Goal: Task Accomplishment & Management: Manage account settings

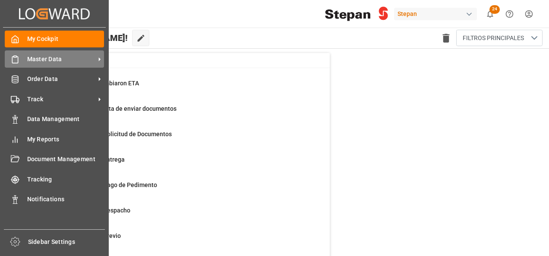
click at [32, 59] on span "Master Data" at bounding box center [61, 59] width 68 height 9
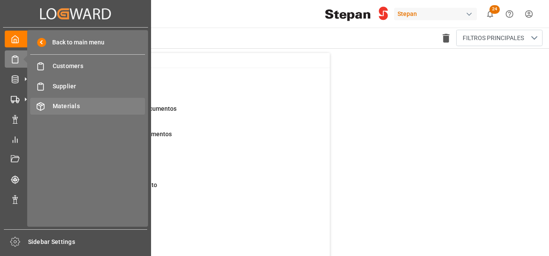
click at [58, 105] on span "Materials" at bounding box center [99, 106] width 93 height 9
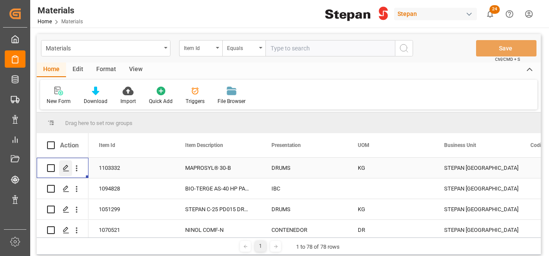
click at [65, 169] on icon "Press SPACE to select this row." at bounding box center [66, 168] width 7 height 7
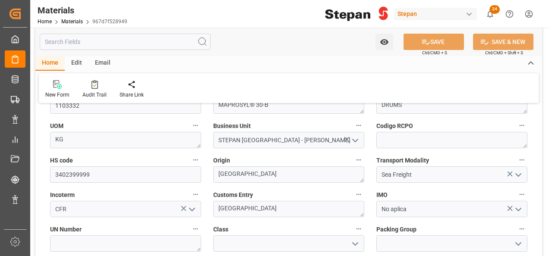
scroll to position [130, 0]
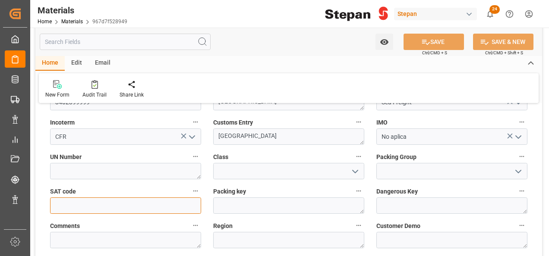
click at [93, 199] on input "text" at bounding box center [125, 206] width 151 height 16
type input "12161900"
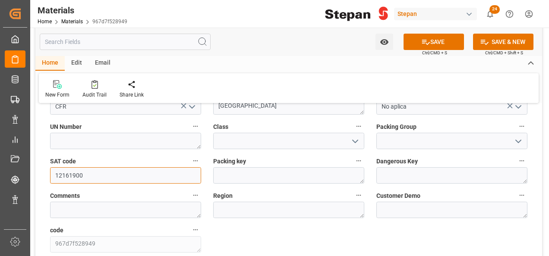
scroll to position [173, 0]
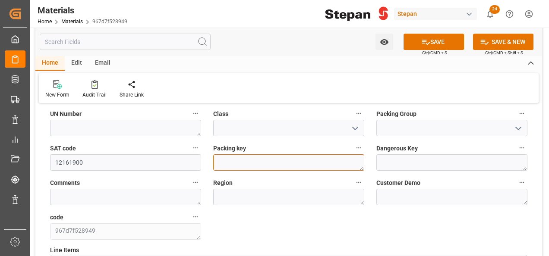
click at [269, 155] on textarea at bounding box center [288, 163] width 151 height 16
paste textarea "1H2"
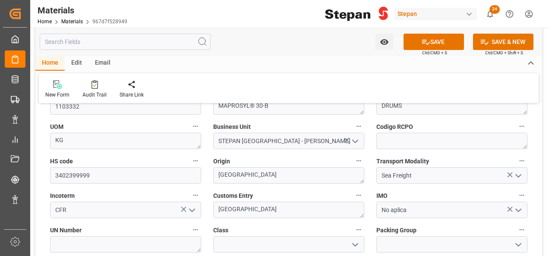
scroll to position [43, 0]
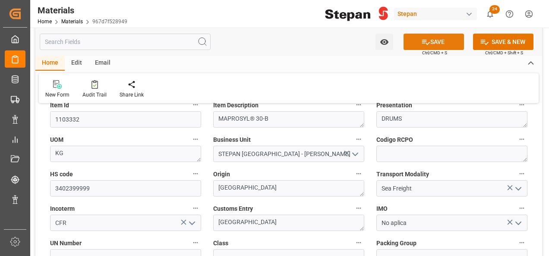
type textarea "1H2"
click at [430, 43] on button "SAVE" at bounding box center [434, 42] width 60 height 16
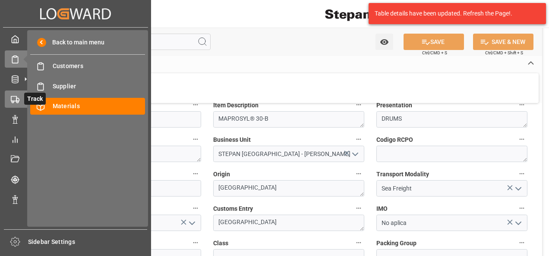
click at [18, 95] on div at bounding box center [12, 99] width 15 height 9
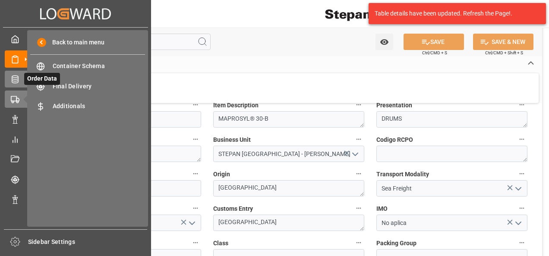
click at [18, 82] on icon at bounding box center [15, 79] width 9 height 9
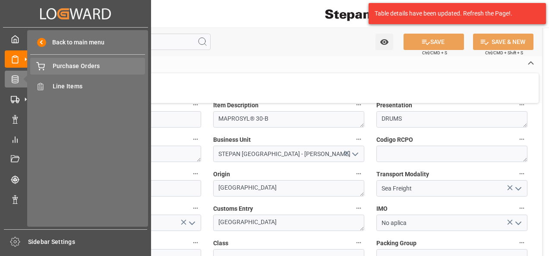
click at [84, 66] on span "Purchase Orders" at bounding box center [99, 66] width 93 height 9
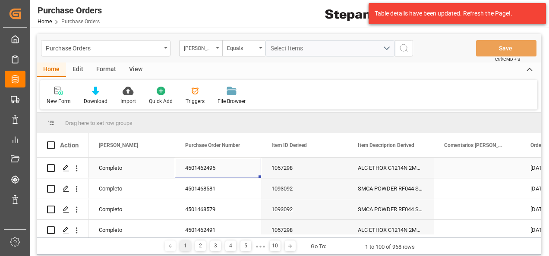
click at [195, 174] on div "4501462495" at bounding box center [218, 168] width 86 height 20
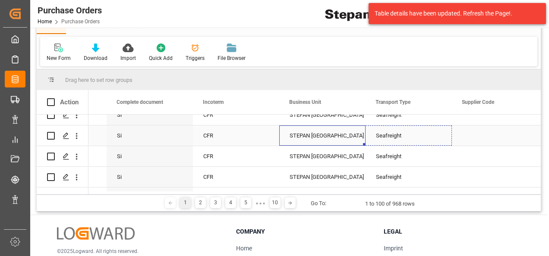
drag, startPoint x: 364, startPoint y: 145, endPoint x: 396, endPoint y: 146, distance: 32.8
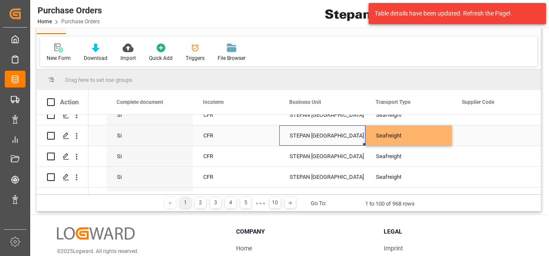
click at [386, 136] on div "Seafreight" at bounding box center [409, 136] width 66 height 20
click at [239, 147] on div "CFR" at bounding box center [236, 156] width 86 height 20
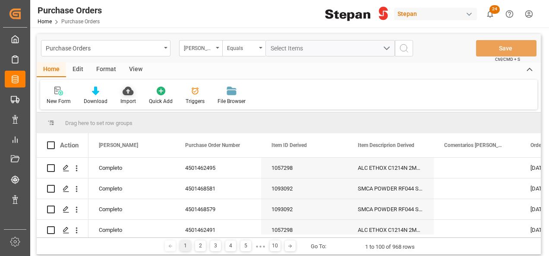
click at [124, 90] on icon at bounding box center [128, 91] width 11 height 9
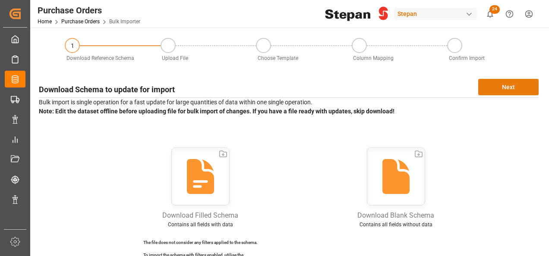
click at [516, 84] on button "Next" at bounding box center [508, 87] width 60 height 16
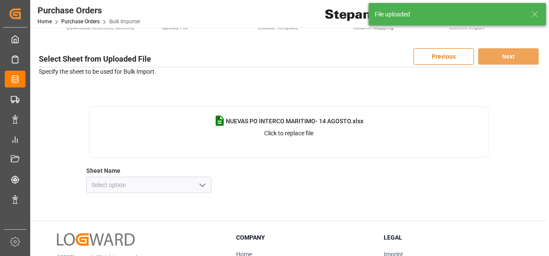
scroll to position [43, 0]
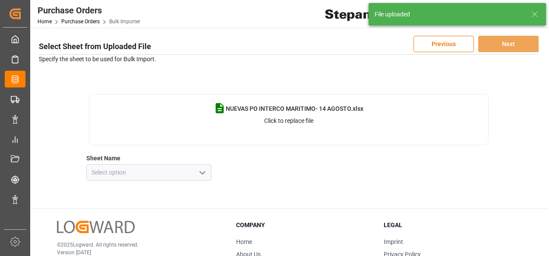
click at [200, 172] on icon "open menu" at bounding box center [202, 173] width 10 height 10
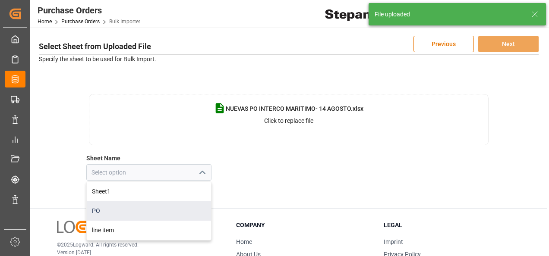
click at [103, 209] on div "PO" at bounding box center [149, 211] width 124 height 19
type input "PO"
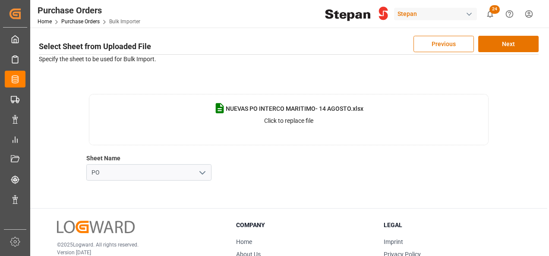
scroll to position [0, 0]
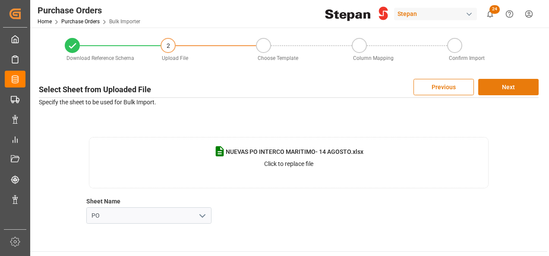
click at [506, 86] on button "Next" at bounding box center [508, 87] width 60 height 16
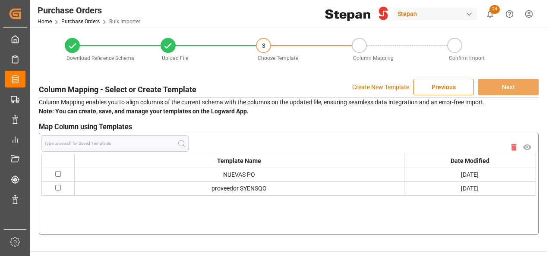
click at [383, 85] on p "Create New Template" at bounding box center [380, 87] width 57 height 16
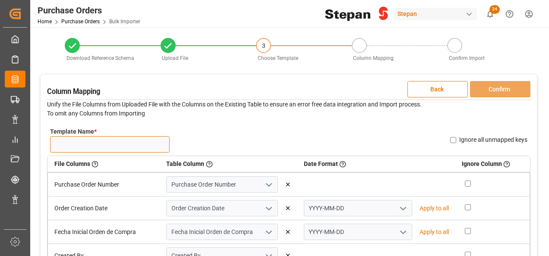
drag, startPoint x: 93, startPoint y: 142, endPoint x: 113, endPoint y: 142, distance: 20.3
click at [93, 142] on input "Template Name *" at bounding box center [110, 144] width 120 height 16
type input "n"
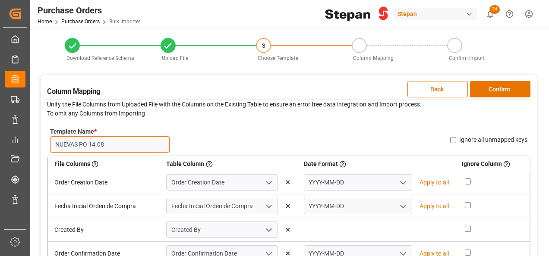
scroll to position [7, 0]
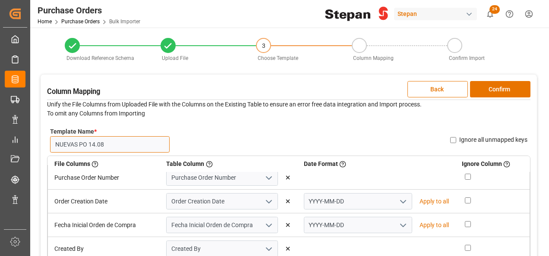
type input "NUEVAS PO 14.08"
click at [398, 202] on icon "open menu" at bounding box center [403, 202] width 10 height 10
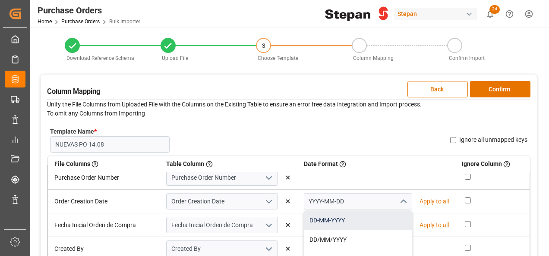
click at [329, 220] on div "DD-MM-YYYY" at bounding box center [358, 220] width 108 height 19
type input "DD-MM-YYYY"
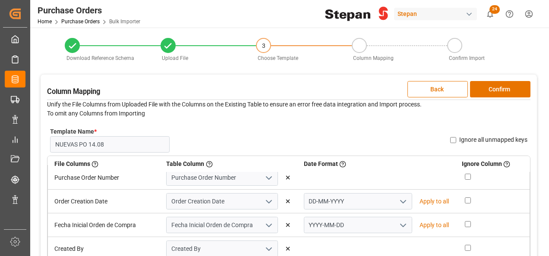
click at [425, 201] on p "Apply to all" at bounding box center [434, 201] width 29 height 9
type input "DD-MM-YYYY"
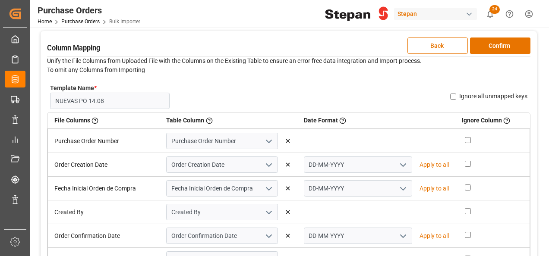
scroll to position [43, 0]
click at [494, 44] on button "Confirm" at bounding box center [500, 46] width 60 height 16
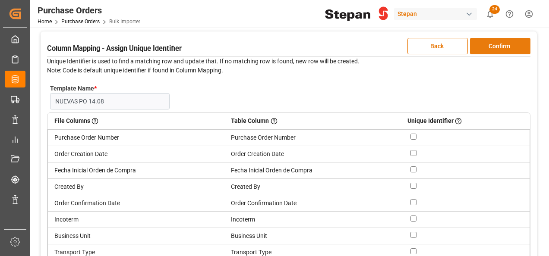
click at [502, 45] on button "Confirm" at bounding box center [500, 46] width 60 height 16
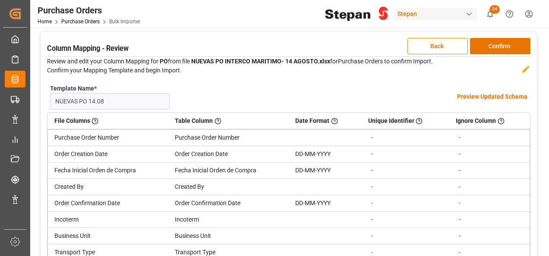
click at [477, 97] on h4 "Preview Updated Schema" at bounding box center [492, 96] width 70 height 9
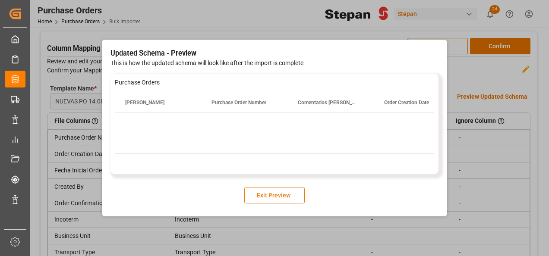
click at [279, 199] on button "Exit Preview" at bounding box center [274, 195] width 60 height 16
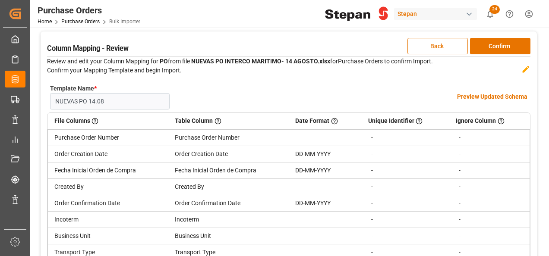
click at [441, 47] on button "Back" at bounding box center [438, 46] width 60 height 16
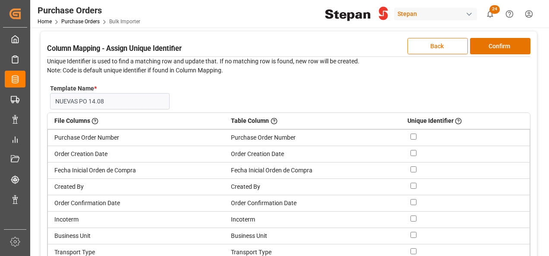
click at [446, 48] on button "Back" at bounding box center [438, 46] width 60 height 16
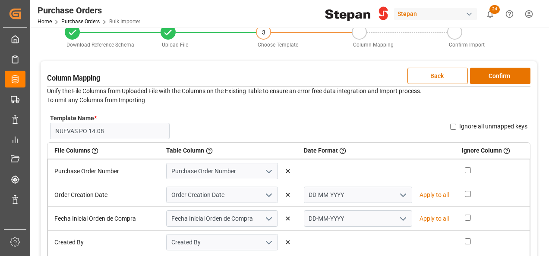
scroll to position [0, 0]
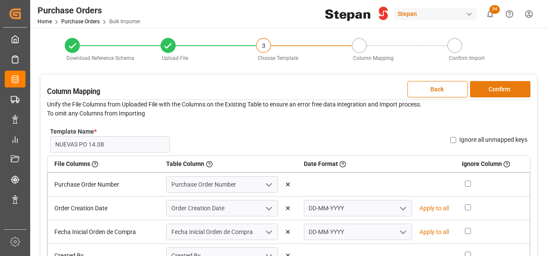
click at [491, 90] on button "Confirm" at bounding box center [500, 89] width 60 height 16
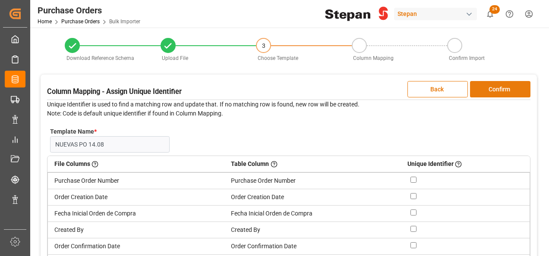
click at [500, 89] on button "Confirm" at bounding box center [500, 89] width 60 height 16
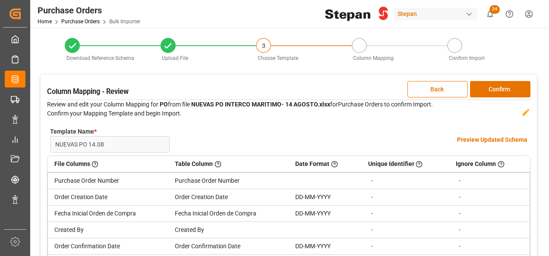
scroll to position [43, 0]
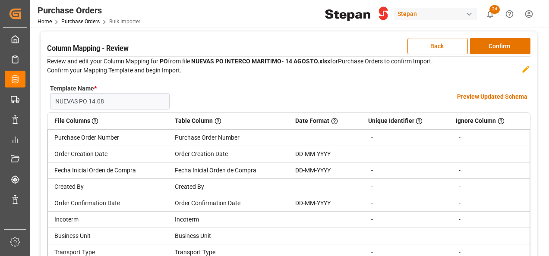
click at [480, 96] on h4 "Preview Updated Schema" at bounding box center [492, 96] width 70 height 9
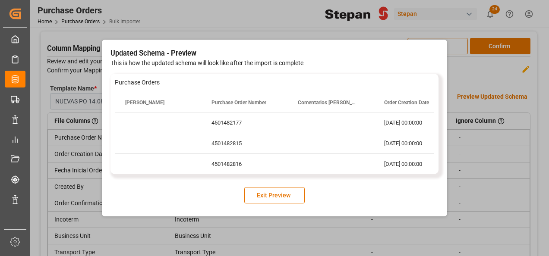
drag, startPoint x: 267, startPoint y: 177, endPoint x: 372, endPoint y: 177, distance: 105.4
click at [375, 177] on div "Updated Schema - Preview This is how the updated schema will look like after th…" at bounding box center [275, 126] width 328 height 156
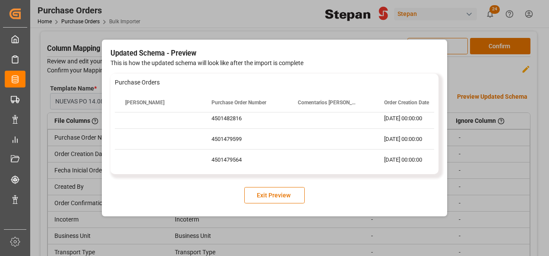
drag, startPoint x: 265, startPoint y: 174, endPoint x: 364, endPoint y: 175, distance: 99.3
click at [364, 175] on div "Updated Schema - Preview This is how the updated schema will look like after th…" at bounding box center [275, 126] width 328 height 156
click at [241, 163] on div "4501479564" at bounding box center [244, 160] width 86 height 20
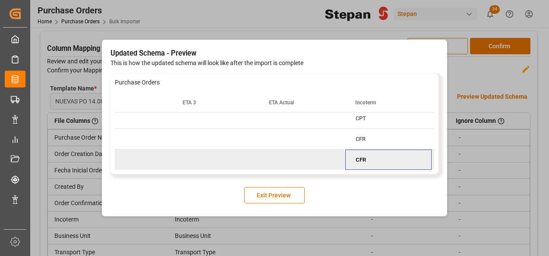
scroll to position [0, 978]
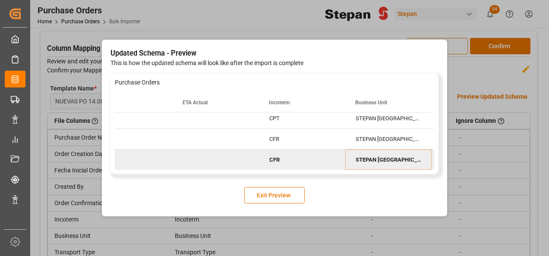
click at [278, 200] on button "Exit Preview" at bounding box center [274, 195] width 60 height 16
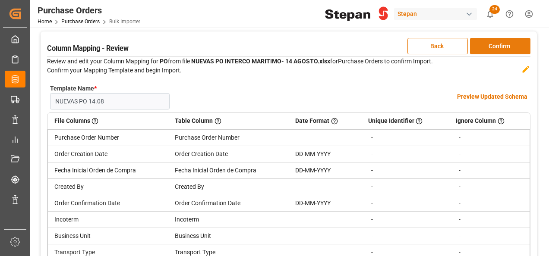
click at [488, 43] on button "Confirm" at bounding box center [500, 46] width 60 height 16
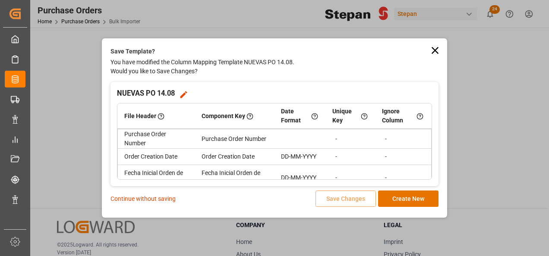
click at [151, 200] on p "Continue without saving" at bounding box center [143, 199] width 65 height 9
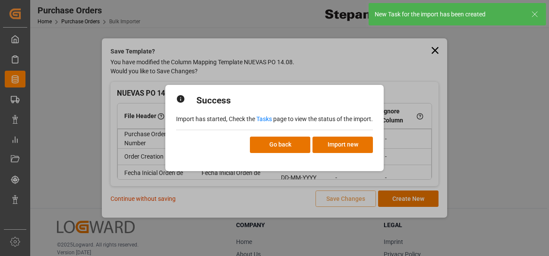
click at [265, 119] on link "Tasks" at bounding box center [264, 119] width 16 height 7
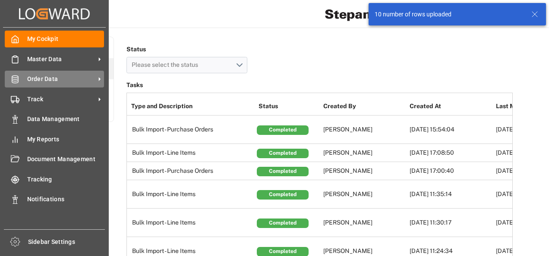
click at [51, 78] on span "Order Data" at bounding box center [61, 79] width 68 height 9
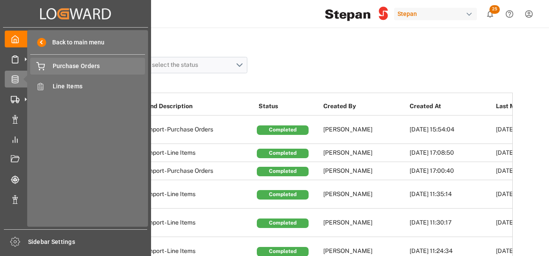
click at [76, 68] on span "Purchase Orders" at bounding box center [99, 66] width 93 height 9
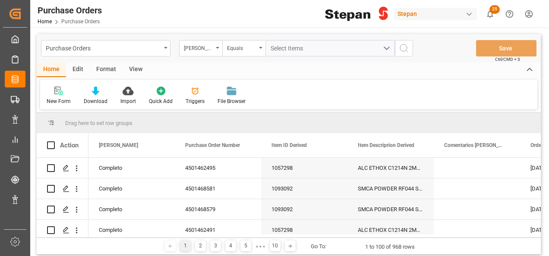
drag, startPoint x: 498, startPoint y: 129, endPoint x: 500, endPoint y: 125, distance: 4.8
click at [498, 129] on div "Drag here to set row groups" at bounding box center [289, 123] width 504 height 21
click at [218, 48] on div "Hito Stepan" at bounding box center [200, 48] width 43 height 16
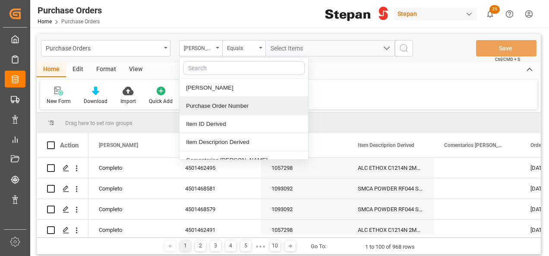
click at [211, 105] on div "Purchase Order Number" at bounding box center [244, 106] width 129 height 18
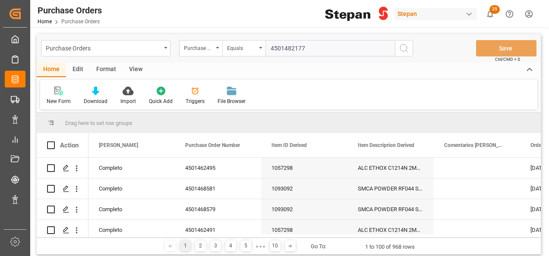
type input "4501482177"
click at [407, 50] on icon "search button" at bounding box center [404, 48] width 10 height 10
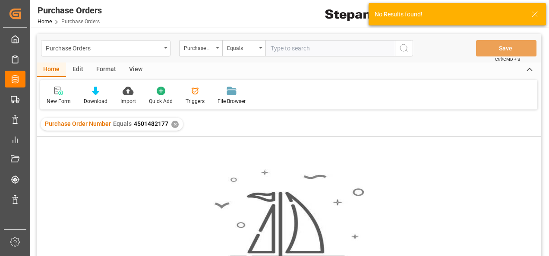
click at [175, 123] on div "✕" at bounding box center [174, 124] width 7 height 7
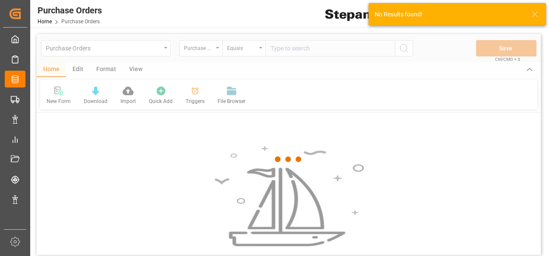
click at [129, 92] on div at bounding box center [289, 159] width 504 height 251
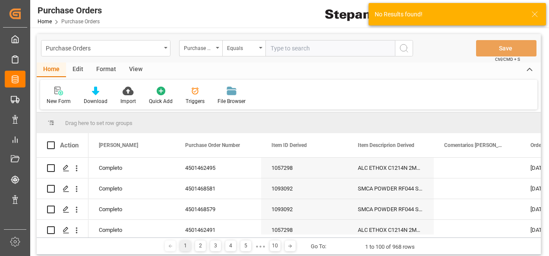
click at [129, 92] on icon at bounding box center [128, 91] width 11 height 9
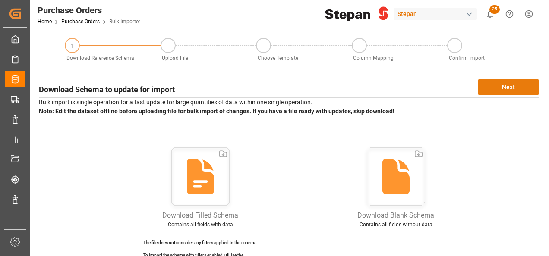
click at [514, 84] on button "Next" at bounding box center [508, 87] width 60 height 16
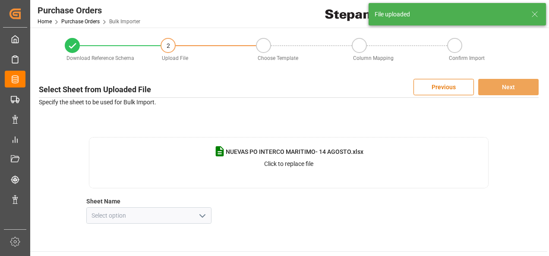
click at [204, 216] on polyline "open menu" at bounding box center [202, 216] width 5 height 3
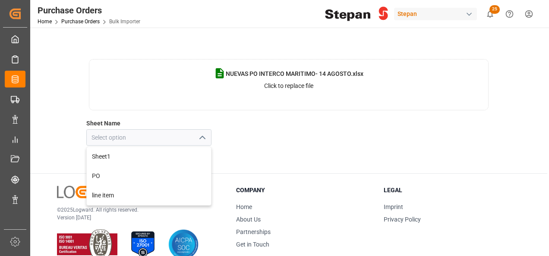
scroll to position [86, 0]
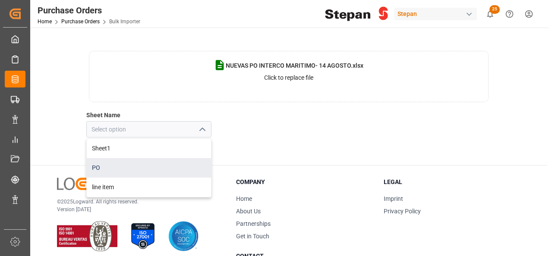
click at [101, 171] on div "PO" at bounding box center [149, 167] width 124 height 19
type input "PO"
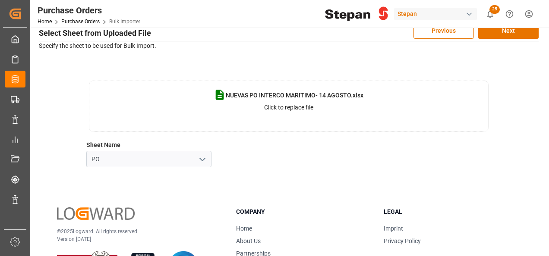
scroll to position [43, 0]
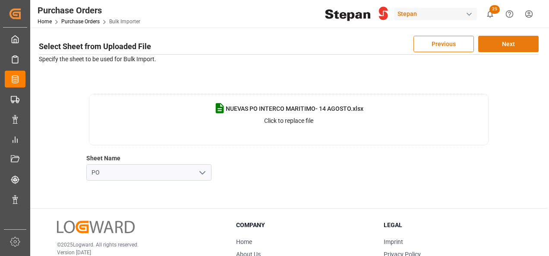
click at [504, 45] on button "Next" at bounding box center [508, 44] width 60 height 16
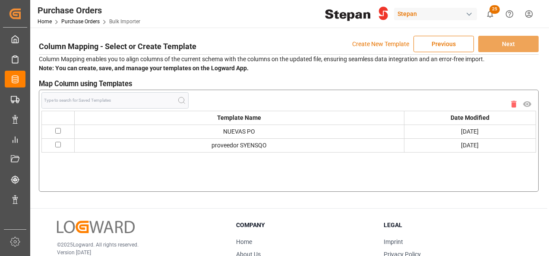
click at [55, 131] on input "checkbox" at bounding box center [58, 131] width 6 height 6
checkbox input "true"
click at [57, 144] on input "checkbox" at bounding box center [58, 145] width 6 height 6
checkbox input "true"
click at [512, 106] on icon "button" at bounding box center [514, 104] width 6 height 8
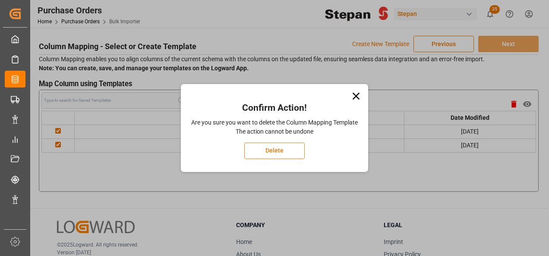
click at [276, 152] on button "Delete" at bounding box center [274, 151] width 60 height 16
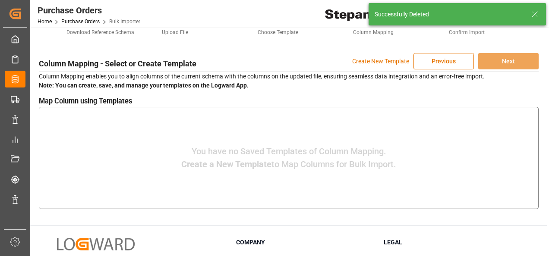
scroll to position [0, 0]
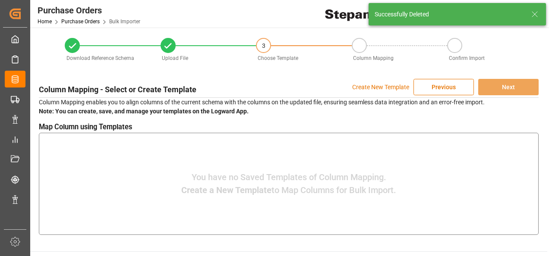
click at [376, 87] on p "Create New Template" at bounding box center [380, 87] width 57 height 16
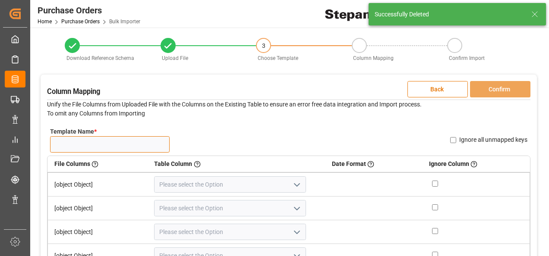
click at [88, 142] on input "Template Name *" at bounding box center [110, 144] width 120 height 16
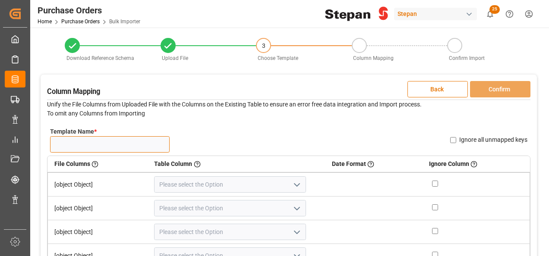
type input "NUEVAS PO 14.08"
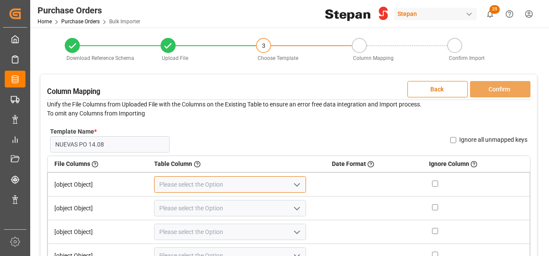
type input "Purchase Order Number"
type input "Order Creation Date"
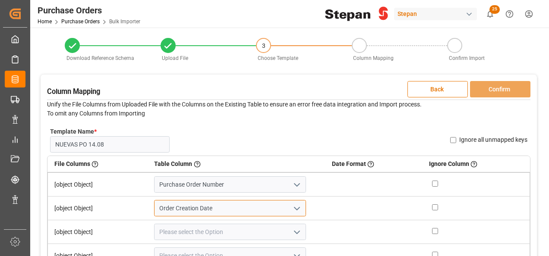
type input "Fecha Inicial Orden de Compra"
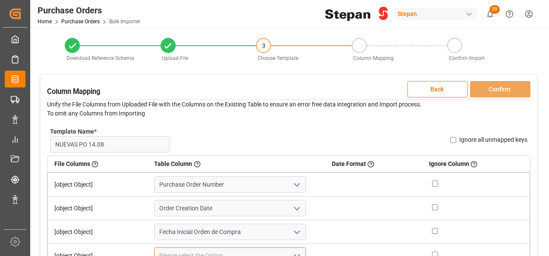
type input "Created By"
type input "Order Confirmation Date"
type input "Incoterm"
type input "Business Unit"
type input "Transport Type"
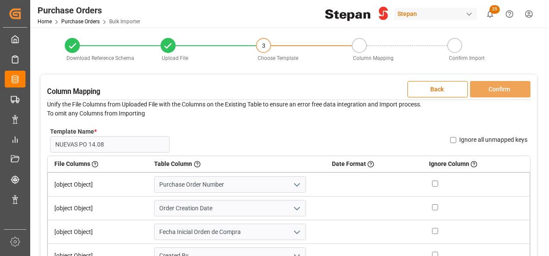
type input "Supplier Name"
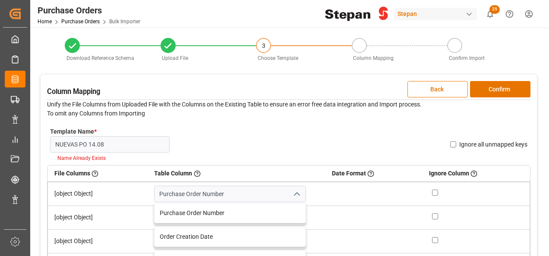
click at [333, 206] on td at bounding box center [374, 194] width 97 height 24
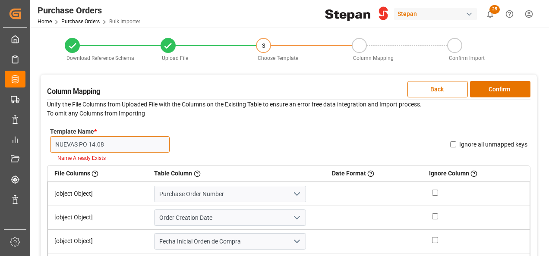
click at [113, 148] on input "NUEVAS PO 14.08" at bounding box center [110, 144] width 120 height 16
drag, startPoint x: 107, startPoint y: 147, endPoint x: 45, endPoint y: 144, distance: 62.2
click at [45, 144] on div "Column Mapping Back Confirm Unify the File Columns from Uploaded File with the …" at bounding box center [289, 213] width 497 height 276
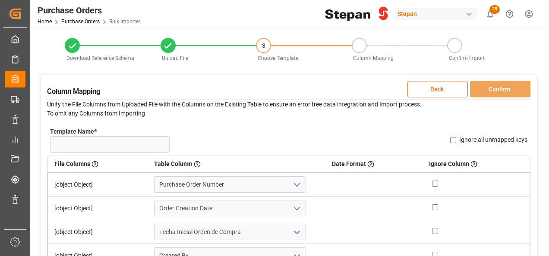
click at [436, 83] on button "Back" at bounding box center [438, 89] width 60 height 16
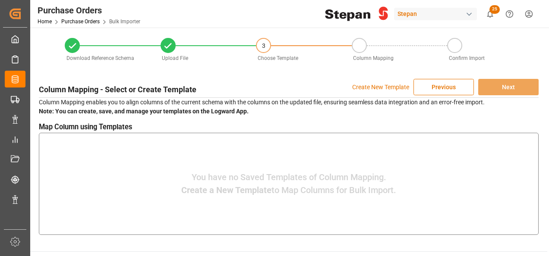
click at [371, 89] on p "Create New Template" at bounding box center [380, 87] width 57 height 16
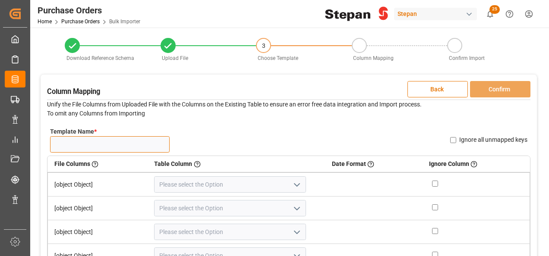
click at [96, 148] on input "Template Name *" at bounding box center [110, 144] width 120 height 16
click at [425, 91] on button "Back" at bounding box center [438, 89] width 60 height 16
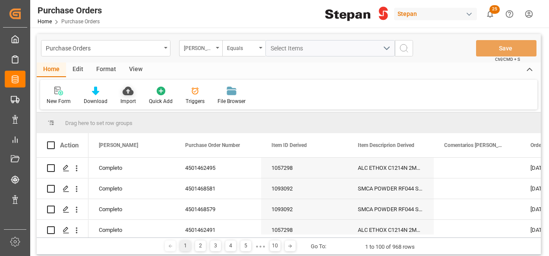
click at [134, 90] on div at bounding box center [128, 90] width 16 height 9
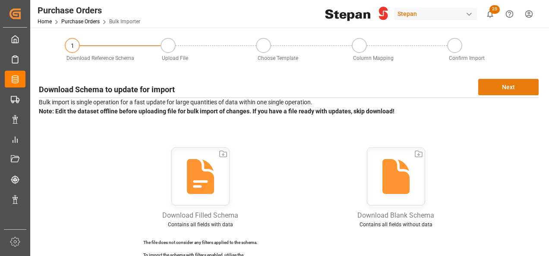
click at [505, 85] on button "Next" at bounding box center [508, 87] width 60 height 16
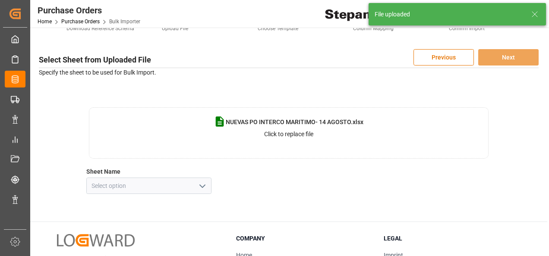
scroll to position [43, 0]
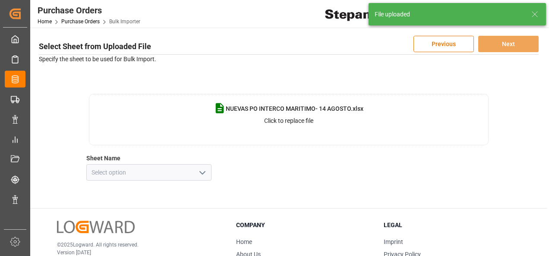
drag, startPoint x: 201, startPoint y: 174, endPoint x: 184, endPoint y: 181, distance: 18.9
click at [199, 174] on icon "open menu" at bounding box center [202, 173] width 10 height 10
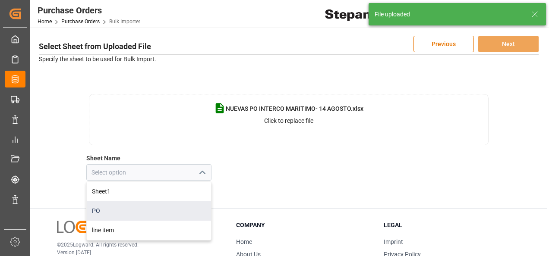
click at [101, 212] on div "PO" at bounding box center [149, 211] width 124 height 19
type input "PO"
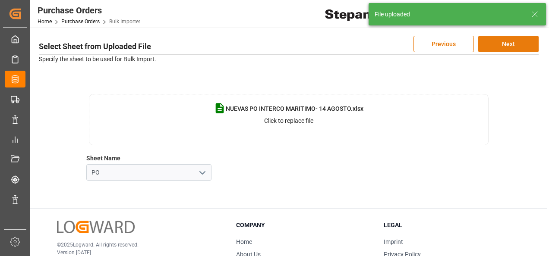
click at [509, 43] on button "Next" at bounding box center [508, 44] width 60 height 16
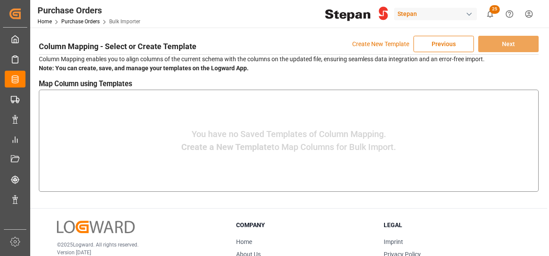
click at [370, 42] on p "Create New Template" at bounding box center [380, 44] width 57 height 16
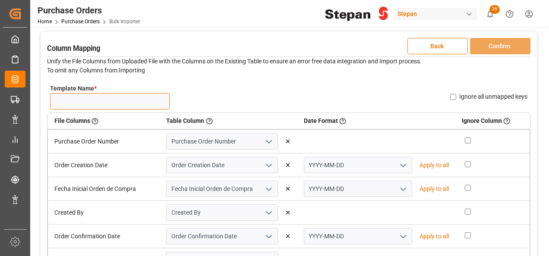
click at [84, 101] on input "Template Name *" at bounding box center [110, 101] width 120 height 16
type input "NUEVAS PO'S 14.08"
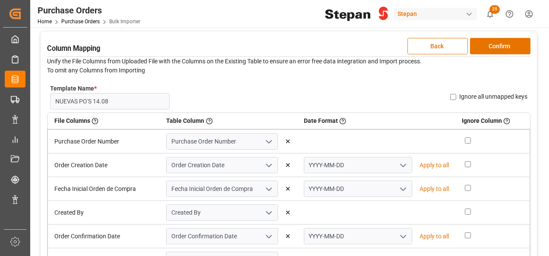
click at [401, 165] on polyline "open menu" at bounding box center [403, 166] width 5 height 3
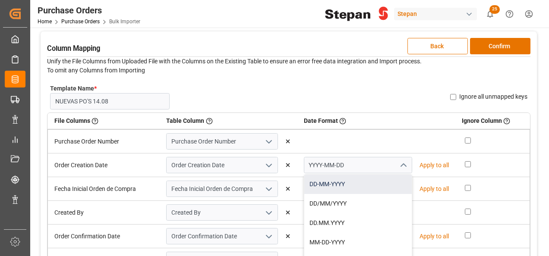
click at [332, 184] on div "DD-MM-YYYY" at bounding box center [358, 184] width 108 height 19
type input "DD-MM-YYYY"
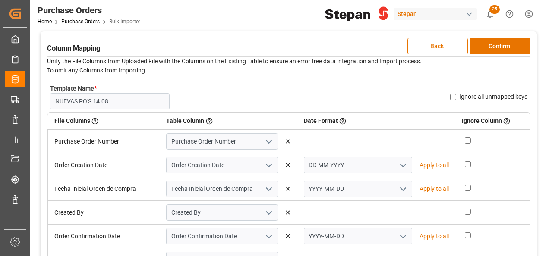
click at [429, 165] on p "Apply to all" at bounding box center [434, 165] width 29 height 9
type input "DD-MM-YYYY"
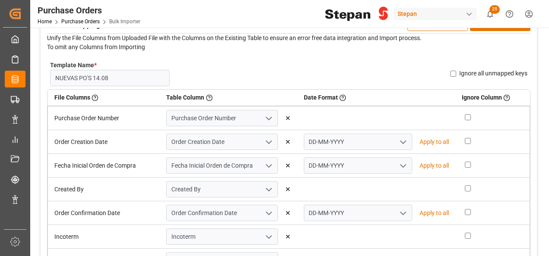
scroll to position [0, 0]
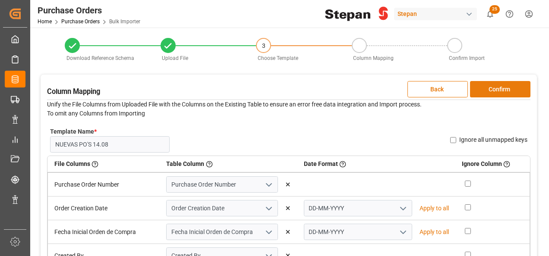
click at [485, 89] on button "Confirm" at bounding box center [500, 89] width 60 height 16
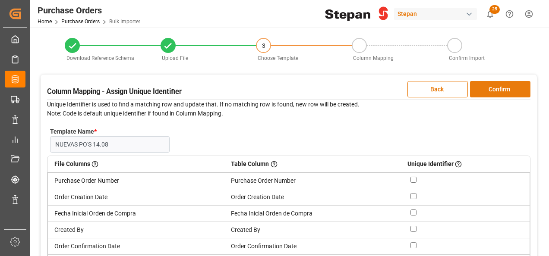
click at [491, 90] on button "Confirm" at bounding box center [500, 89] width 60 height 16
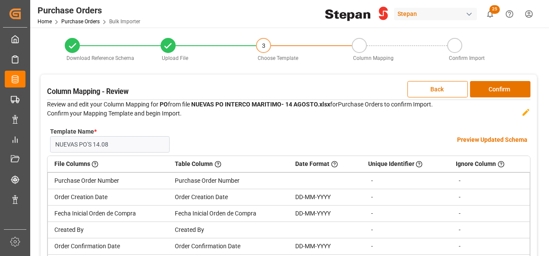
click at [496, 140] on h4 "Preview Updated Schema" at bounding box center [492, 140] width 70 height 9
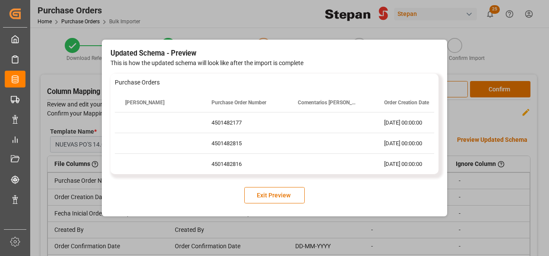
click at [274, 198] on button "Exit Preview" at bounding box center [274, 195] width 60 height 16
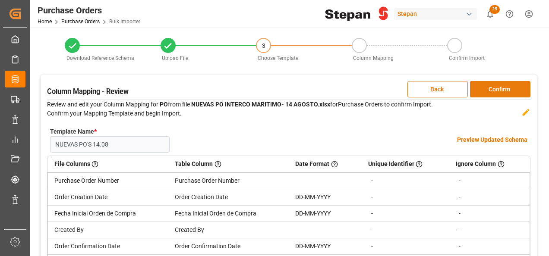
click at [499, 93] on button "Confirm" at bounding box center [500, 89] width 60 height 16
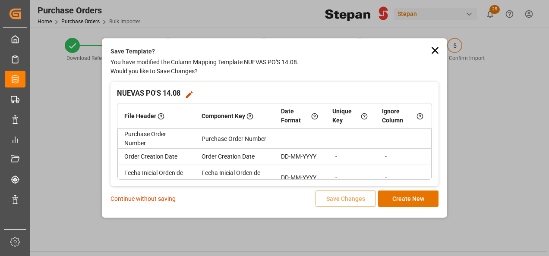
click at [157, 200] on p "Continue without saving" at bounding box center [143, 199] width 65 height 9
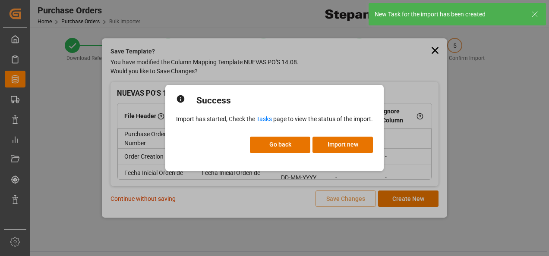
click at [265, 113] on div "Success" at bounding box center [274, 101] width 197 height 28
click at [261, 119] on link "Tasks" at bounding box center [264, 119] width 16 height 7
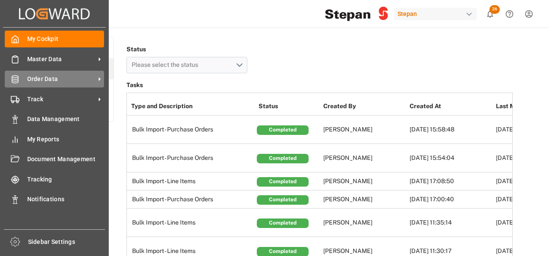
click at [28, 83] on span "Order Data" at bounding box center [61, 79] width 68 height 9
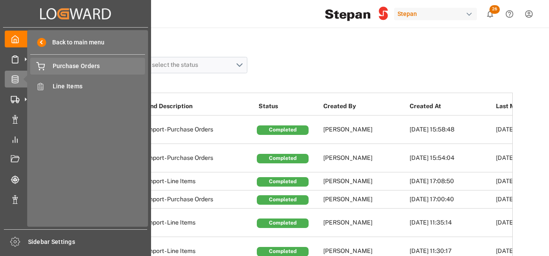
click at [79, 62] on span "Purchase Orders" at bounding box center [99, 66] width 93 height 9
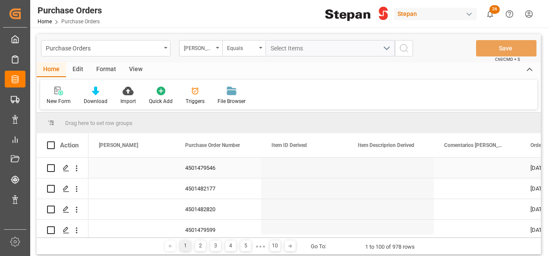
scroll to position [43, 0]
click at [160, 44] on div "Purchase Orders" at bounding box center [103, 47] width 115 height 11
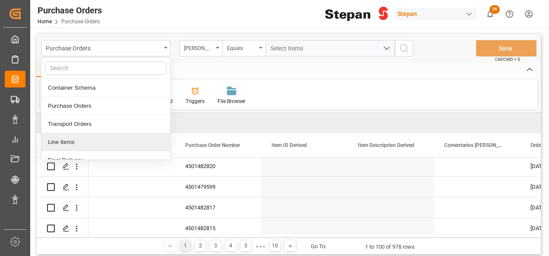
drag, startPoint x: 52, startPoint y: 142, endPoint x: 57, endPoint y: 140, distance: 5.8
click at [52, 142] on div "Line Items" at bounding box center [105, 142] width 129 height 18
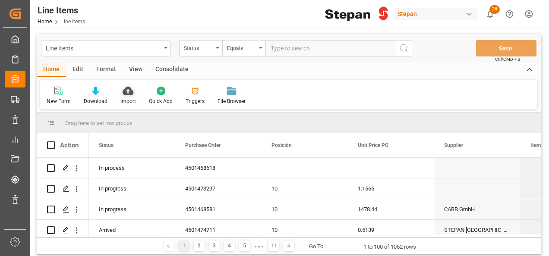
click at [124, 91] on icon at bounding box center [128, 91] width 11 height 9
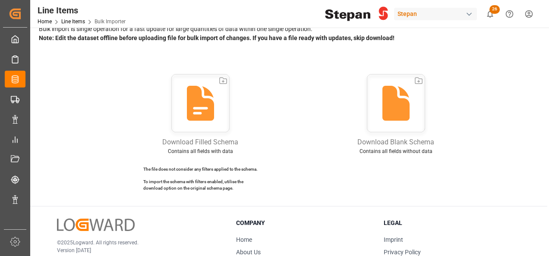
scroll to position [43, 0]
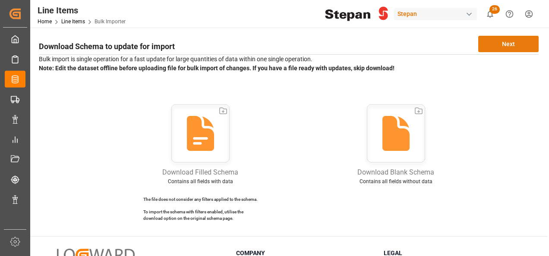
click at [521, 42] on button "Next" at bounding box center [508, 44] width 60 height 16
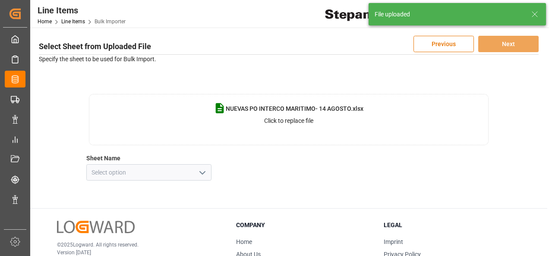
click at [205, 173] on icon "open menu" at bounding box center [202, 173] width 10 height 10
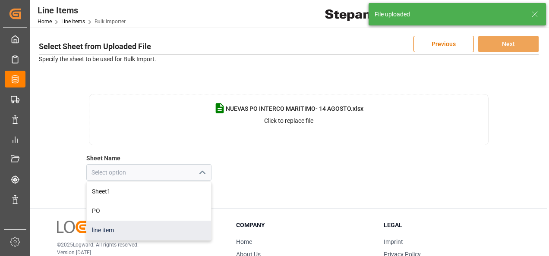
click at [111, 231] on div "line item" at bounding box center [149, 230] width 124 height 19
type input "line item"
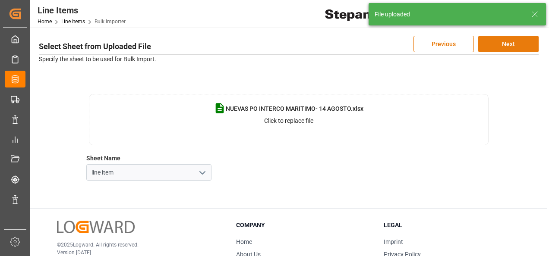
click at [501, 42] on button "Next" at bounding box center [508, 44] width 60 height 16
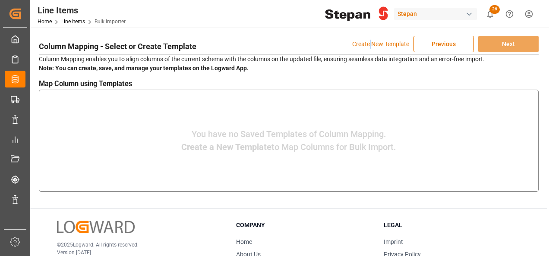
click at [370, 43] on p "Create New Template" at bounding box center [380, 44] width 57 height 16
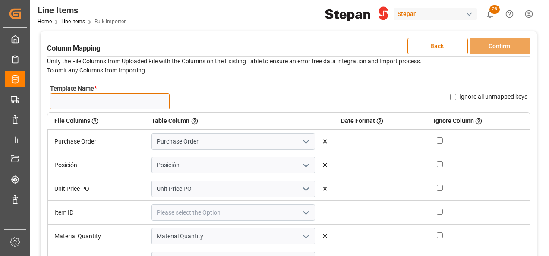
click at [81, 96] on input "Template Name *" at bounding box center [110, 101] width 120 height 16
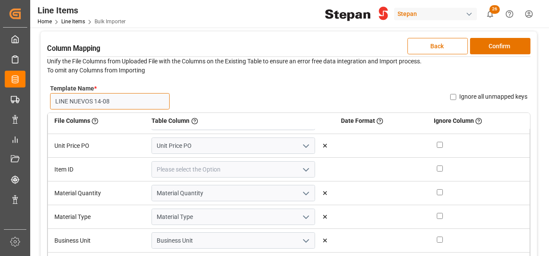
type input "LINE NUEVOS 14-08"
click at [301, 170] on icon "open menu" at bounding box center [306, 170] width 10 height 10
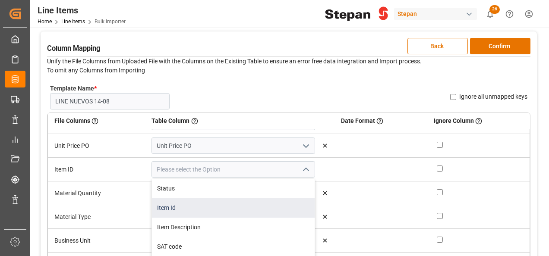
click at [180, 207] on div "Item Id" at bounding box center [233, 208] width 163 height 19
type input "Item Id"
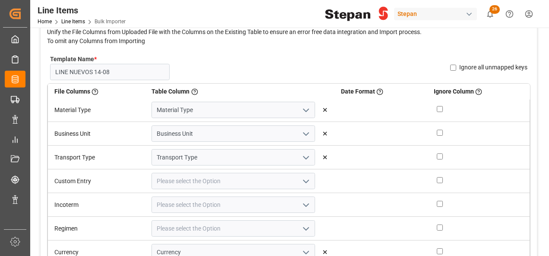
scroll to position [86, 0]
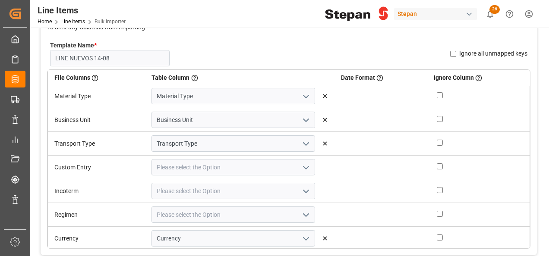
click at [301, 166] on icon "open menu" at bounding box center [306, 168] width 10 height 10
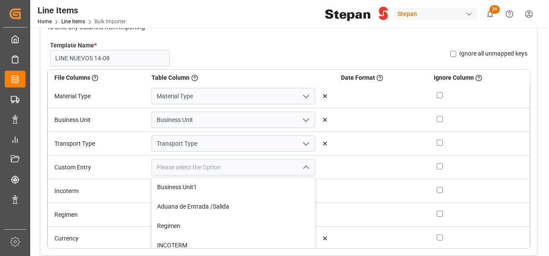
scroll to position [130, 0]
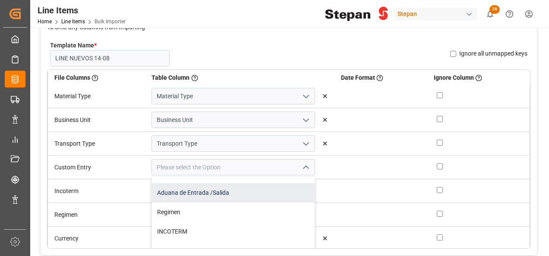
click at [239, 193] on div "Aduana de Entrada /Salida" at bounding box center [233, 193] width 163 height 19
type input "Aduana de Entrada /Salida"
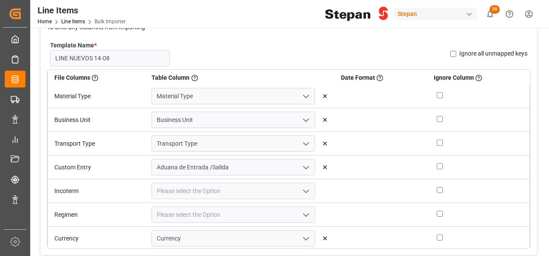
click at [304, 190] on polyline "open menu" at bounding box center [306, 191] width 5 height 3
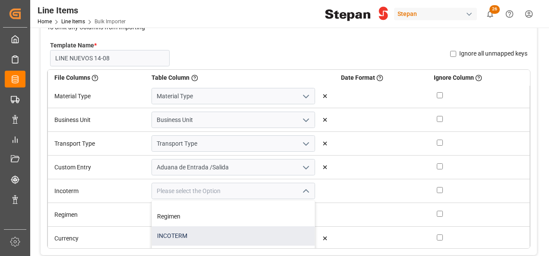
click at [191, 231] on div "INCOTERM" at bounding box center [233, 236] width 163 height 19
type input "INCOTERM"
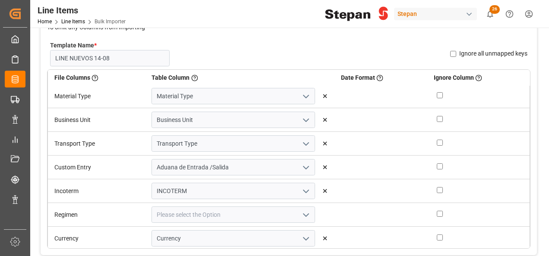
click at [301, 214] on icon "open menu" at bounding box center [306, 215] width 10 height 10
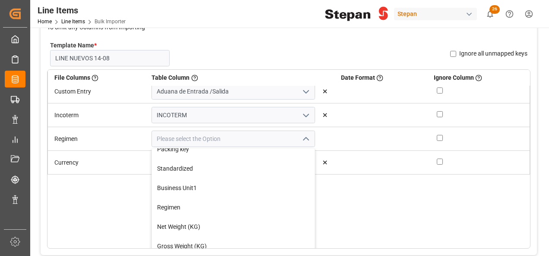
scroll to position [0, 0]
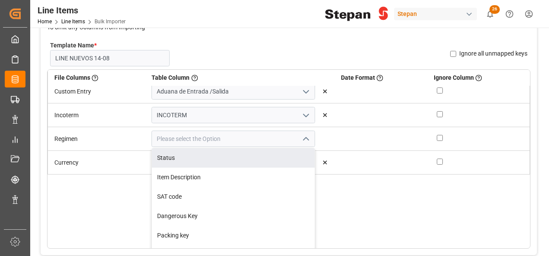
click at [149, 138] on div "Status Item Description SAT code Dangerous Key Packing key Standardized Busines…" at bounding box center [233, 139] width 177 height 16
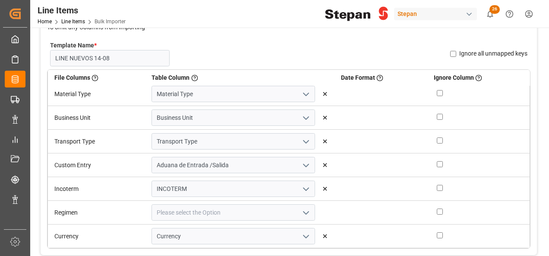
scroll to position [121, 0]
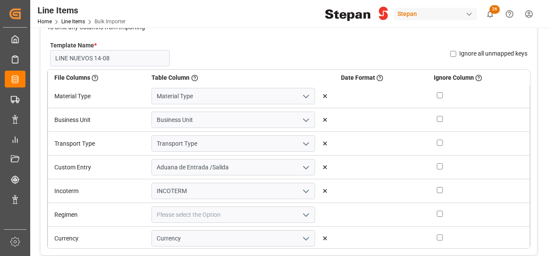
click at [301, 212] on icon "open menu" at bounding box center [306, 215] width 10 height 10
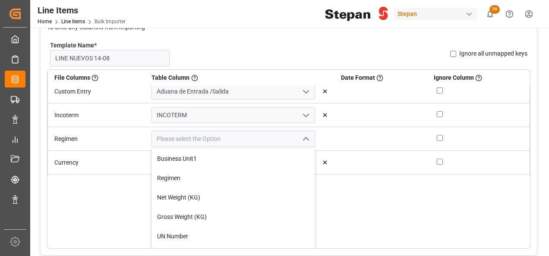
scroll to position [130, 0]
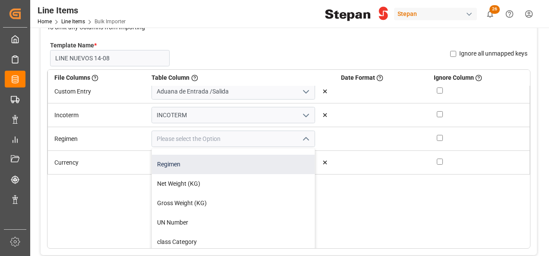
click at [185, 165] on div "Regimen" at bounding box center [233, 164] width 163 height 19
type input "Regimen"
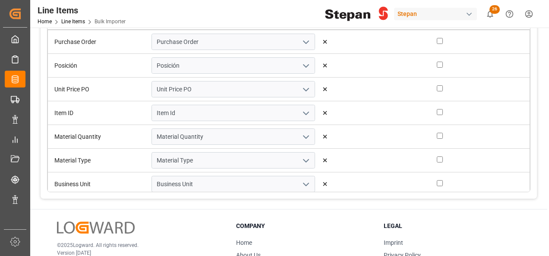
scroll to position [0, 0]
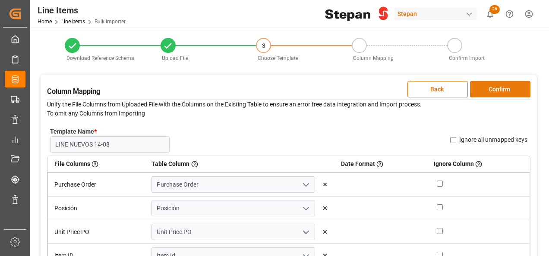
click at [497, 89] on button "Confirm" at bounding box center [500, 89] width 60 height 16
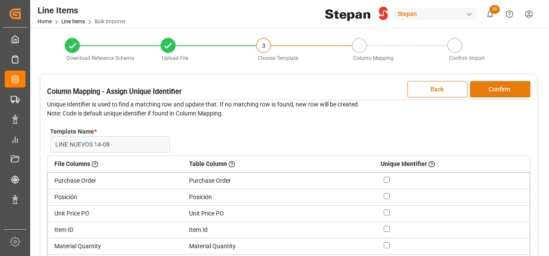
click at [497, 89] on button "Confirm" at bounding box center [500, 89] width 60 height 16
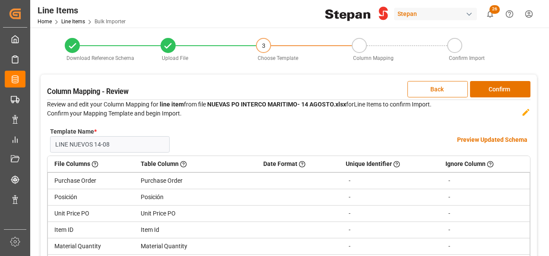
click at [473, 141] on h4 "Preview Updated Schema" at bounding box center [492, 140] width 70 height 9
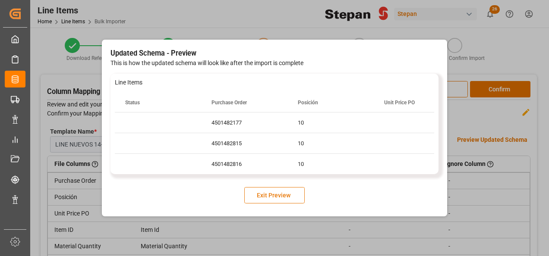
click at [272, 196] on button "Exit Preview" at bounding box center [274, 195] width 60 height 16
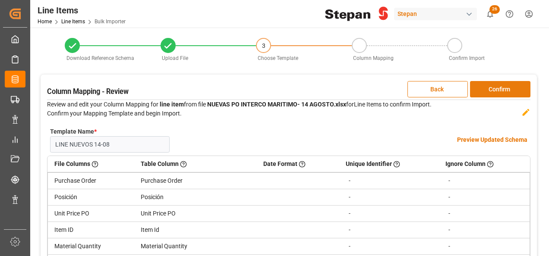
click at [500, 90] on button "Confirm" at bounding box center [500, 89] width 60 height 16
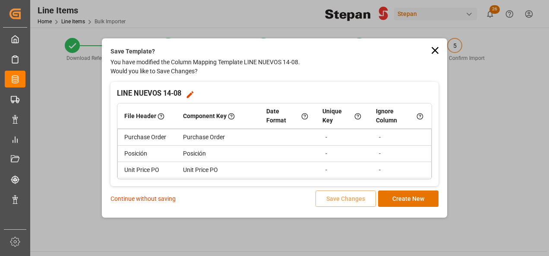
click at [161, 200] on p "Continue without saving" at bounding box center [143, 199] width 65 height 9
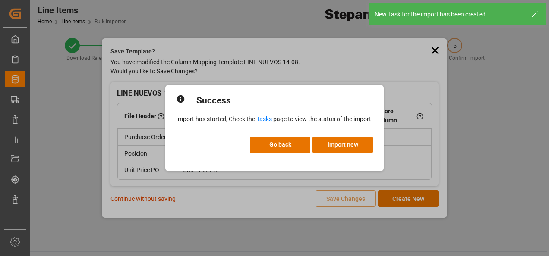
click at [264, 120] on link "Tasks" at bounding box center [264, 119] width 16 height 7
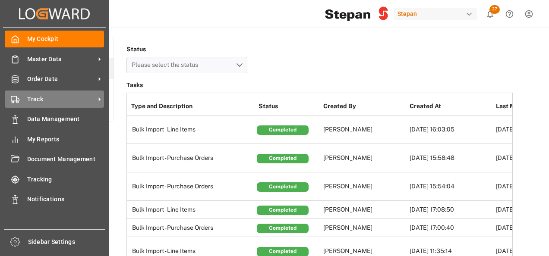
click at [30, 97] on span "Track" at bounding box center [61, 99] width 68 height 9
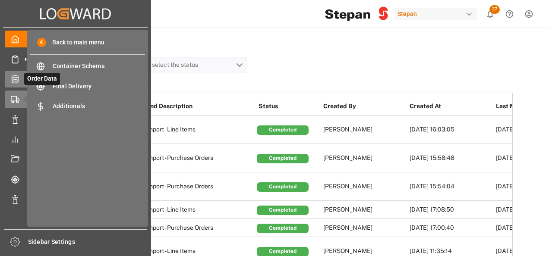
click at [18, 76] on icon at bounding box center [15, 79] width 9 height 9
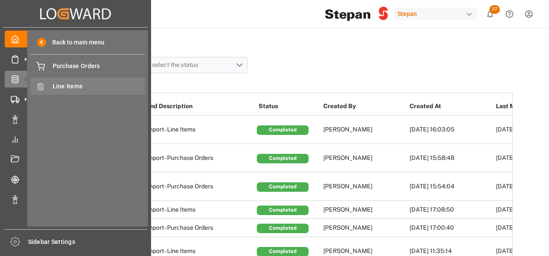
click at [70, 89] on span "Line Items" at bounding box center [99, 86] width 93 height 9
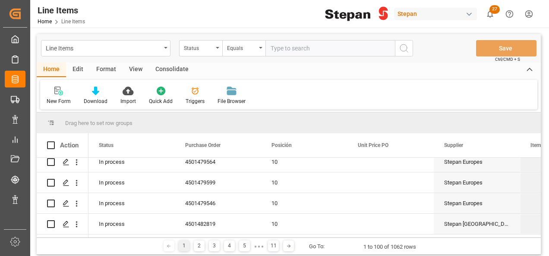
scroll to position [130, 0]
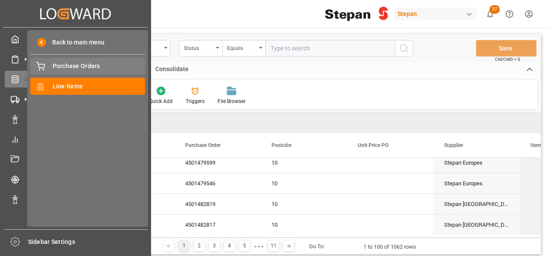
click at [79, 67] on span "Purchase Orders" at bounding box center [99, 66] width 93 height 9
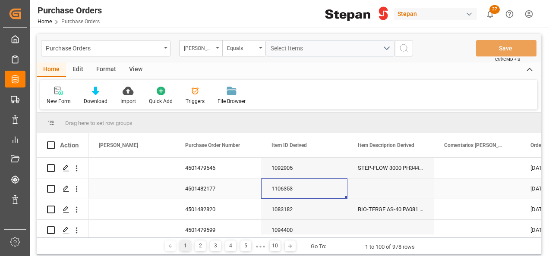
click at [290, 187] on div "1106353" at bounding box center [304, 189] width 86 height 20
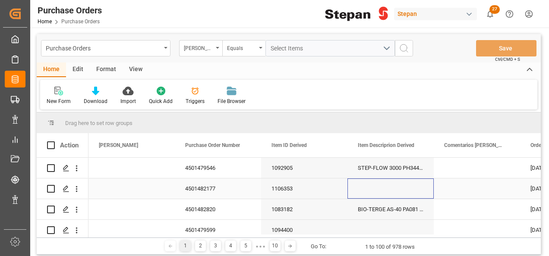
click at [395, 191] on div "Press SPACE to select this row." at bounding box center [391, 189] width 86 height 20
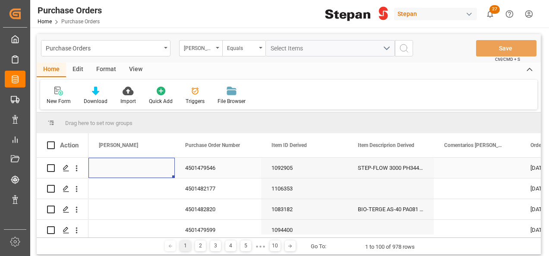
click at [120, 164] on div "Press SPACE to select this row." at bounding box center [132, 168] width 86 height 20
click at [157, 171] on icon "open menu" at bounding box center [159, 173] width 10 height 10
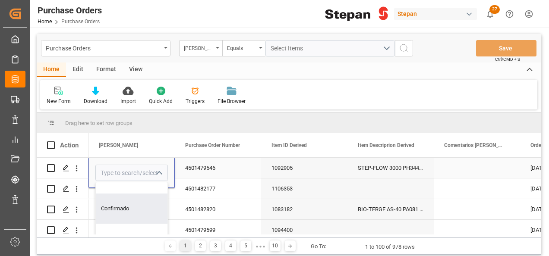
click at [121, 204] on div "Confirmado" at bounding box center [140, 209] width 89 height 30
type input "Confirmado"
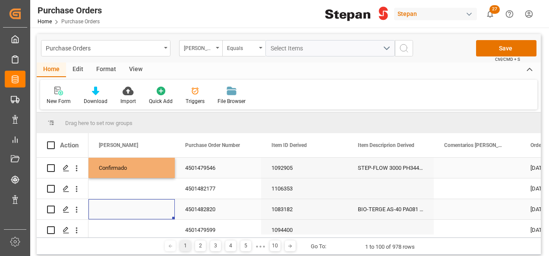
click at [123, 199] on div "Press SPACE to select this row." at bounding box center [132, 209] width 86 height 20
click at [132, 167] on div "Confirmado" at bounding box center [132, 168] width 66 height 20
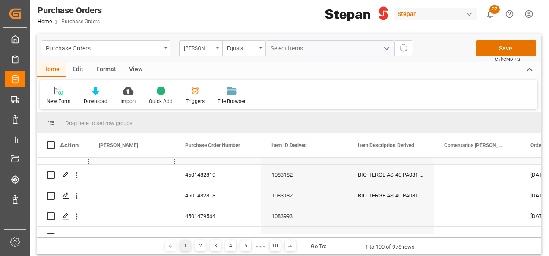
scroll to position [121, 0]
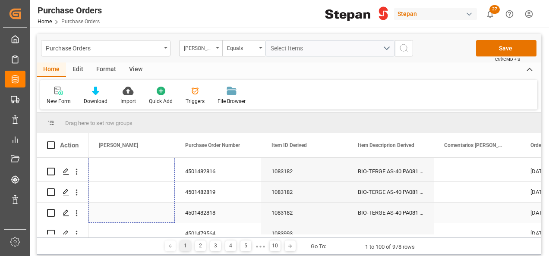
drag, startPoint x: 173, startPoint y: 177, endPoint x: 141, endPoint y: 212, distance: 47.0
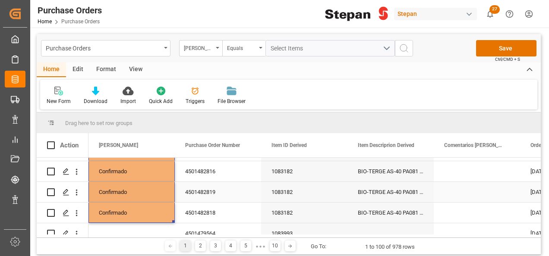
scroll to position [164, 0]
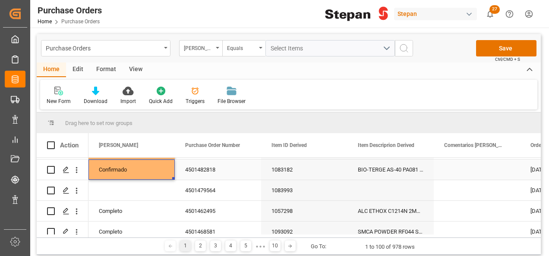
click at [147, 167] on div "Confirmado" at bounding box center [132, 170] width 66 height 20
drag, startPoint x: 174, startPoint y: 180, endPoint x: 170, endPoint y: 199, distance: 19.3
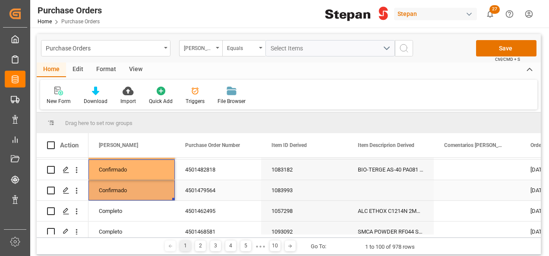
click at [210, 195] on div "4501479564" at bounding box center [218, 190] width 86 height 20
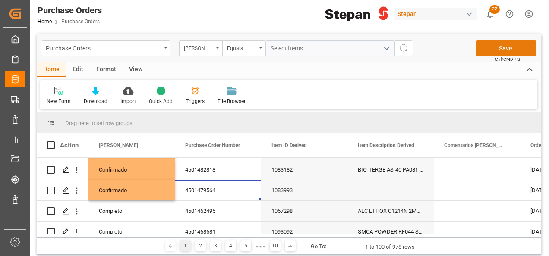
click at [504, 50] on button "Save" at bounding box center [506, 48] width 60 height 16
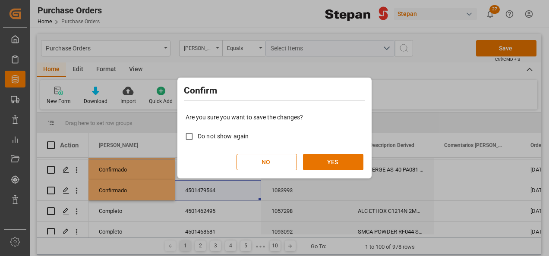
click at [238, 132] on span "Do not show again" at bounding box center [223, 136] width 51 height 9
click at [198, 132] on input "Do not show again" at bounding box center [189, 136] width 17 height 17
checkbox input "true"
click at [335, 158] on button "YES" at bounding box center [333, 162] width 60 height 16
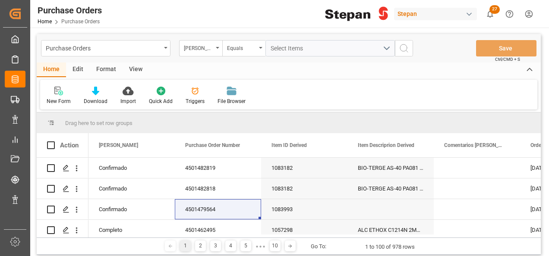
scroll to position [173, 0]
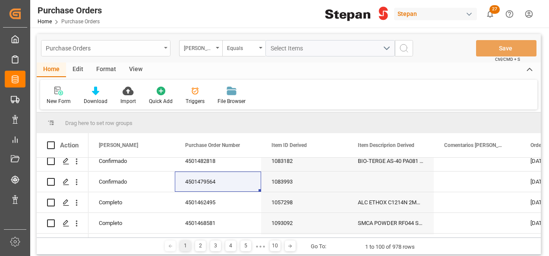
click at [159, 49] on div "Purchase Orders" at bounding box center [103, 47] width 115 height 11
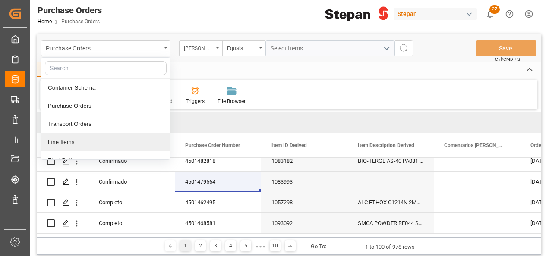
click at [51, 142] on div "Line Items" at bounding box center [105, 142] width 129 height 18
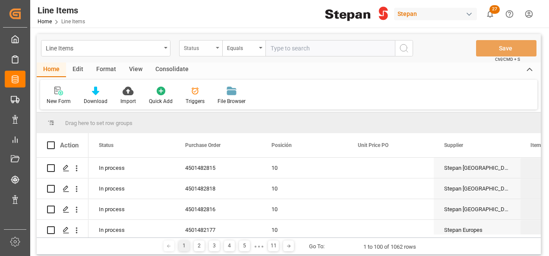
click at [218, 48] on icon "open menu" at bounding box center [217, 48] width 3 height 2
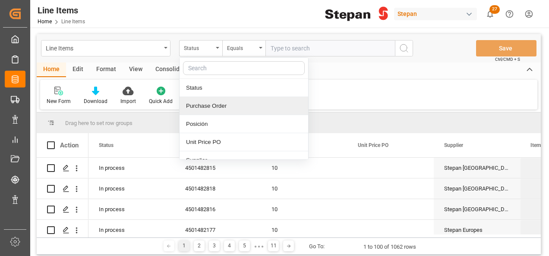
click at [203, 108] on div "Purchase Order" at bounding box center [244, 106] width 129 height 18
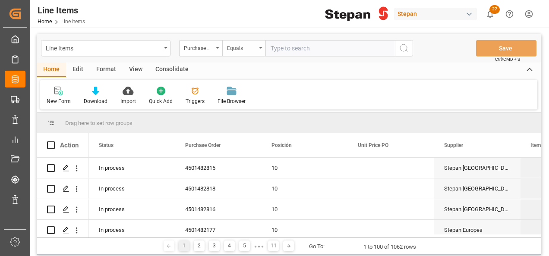
click at [260, 47] on icon "open menu" at bounding box center [260, 48] width 3 height 2
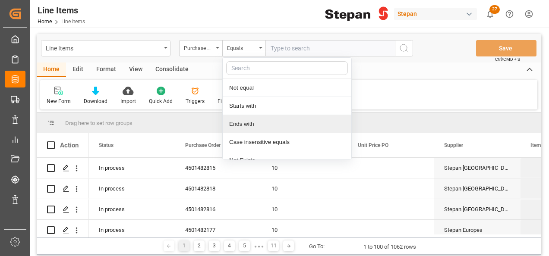
scroll to position [63, 0]
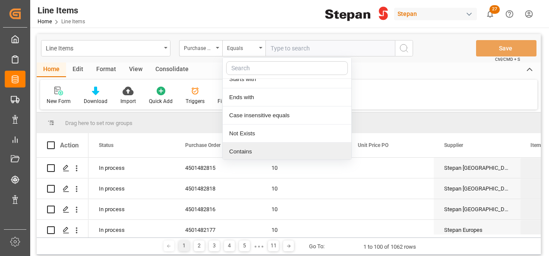
drag, startPoint x: 244, startPoint y: 153, endPoint x: 245, endPoint y: 142, distance: 10.5
click at [243, 152] on div "Contains" at bounding box center [287, 152] width 129 height 18
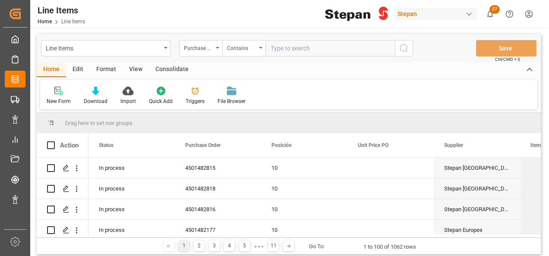
paste input "4501462519, 4501462521,4501462524,4501462525,4501462520,4501462522,4501462523"
type input "4501462519, 4501462521,4501462524,4501462525,4501462520,4501462522,4501462523"
click at [404, 47] on icon "search button" at bounding box center [404, 48] width 10 height 10
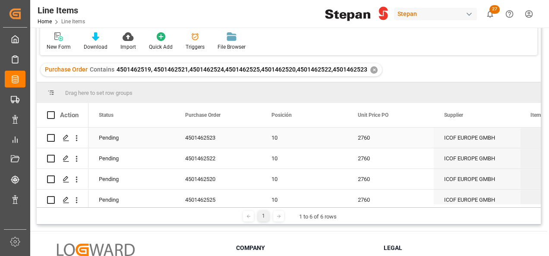
scroll to position [43, 0]
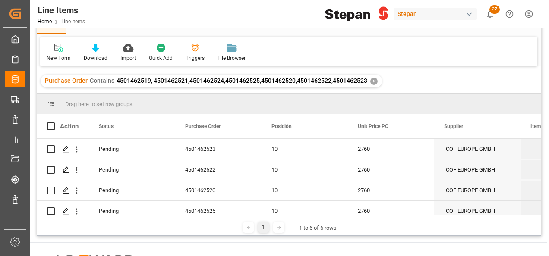
click at [370, 82] on div "✕" at bounding box center [373, 81] width 7 height 7
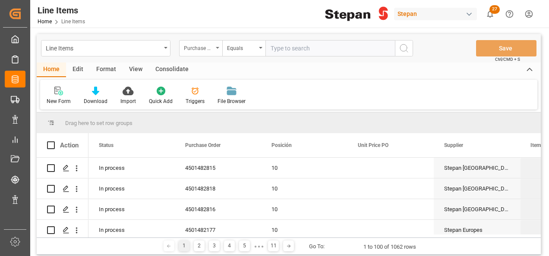
click at [218, 49] on div "Purchase Order" at bounding box center [200, 48] width 43 height 16
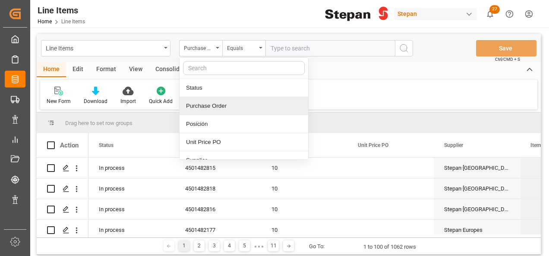
click at [210, 102] on div "Purchase Order" at bounding box center [244, 106] width 129 height 18
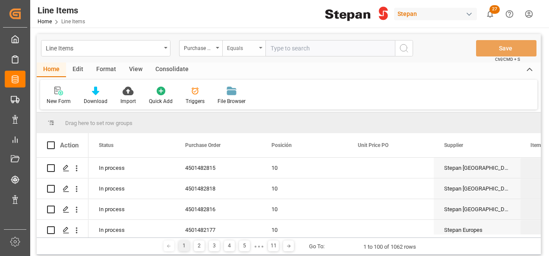
click at [262, 47] on icon "open menu" at bounding box center [260, 48] width 3 height 2
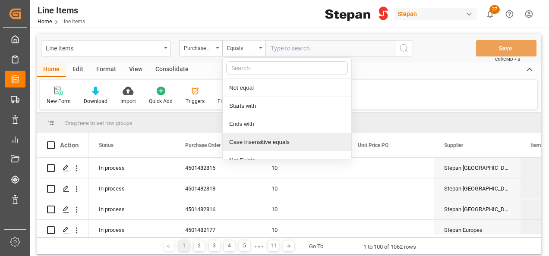
scroll to position [63, 0]
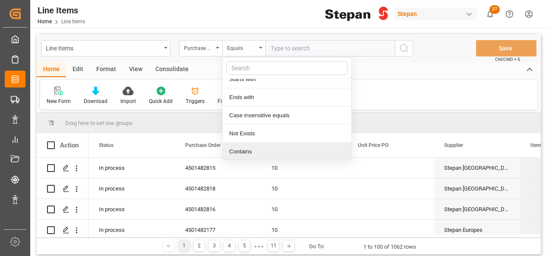
click at [239, 148] on div "Contains" at bounding box center [287, 152] width 129 height 18
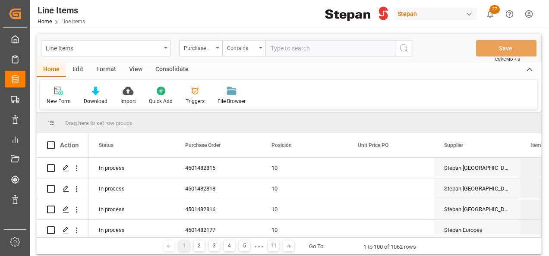
paste input "4501462521,4501462519,4501462524,4501462525,4501462520,4501462522,4501462523"
type input "4501462521,4501462519,4501462524,4501462525,4501462520,4501462522,4501462523"
click at [403, 50] on icon "search button" at bounding box center [404, 48] width 10 height 10
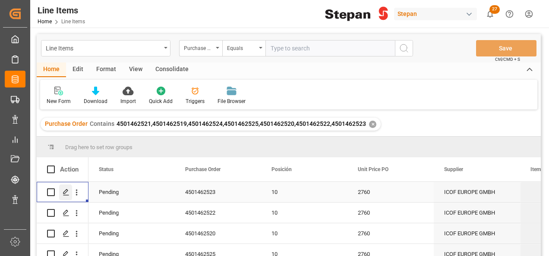
click at [63, 194] on icon "Press SPACE to select this row." at bounding box center [66, 192] width 7 height 7
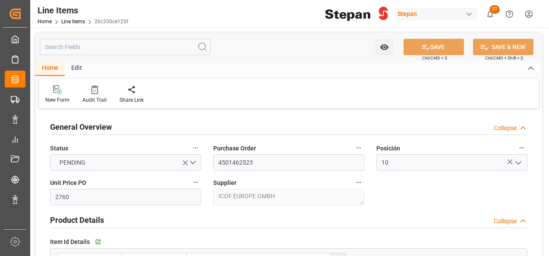
type input "[DATE]"
type input "13-08-2025 18:00"
type input "[DATE] 19:40"
type input "11-06-2025"
type input "[DATE]"
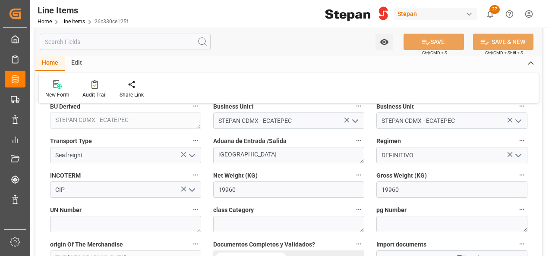
scroll to position [432, 0]
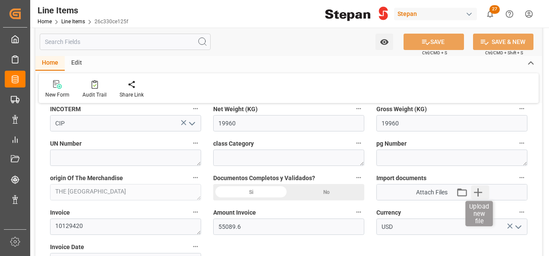
click at [477, 187] on icon "button" at bounding box center [478, 193] width 14 height 14
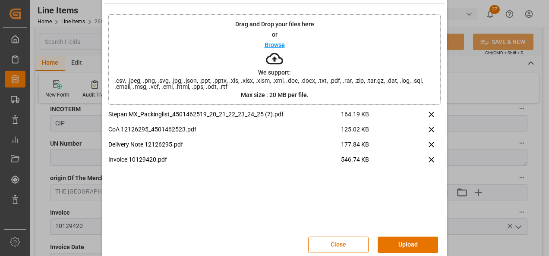
scroll to position [34, 0]
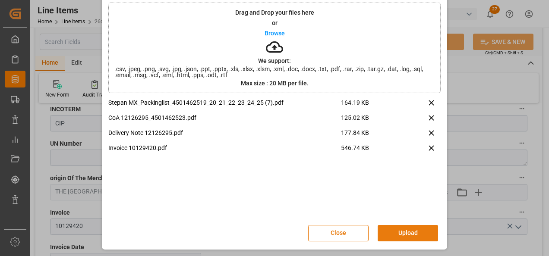
click at [406, 231] on button "Upload" at bounding box center [408, 233] width 60 height 16
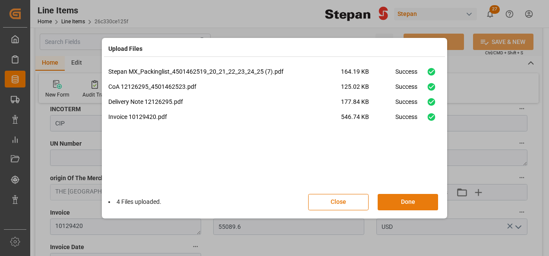
click at [411, 202] on button "Done" at bounding box center [408, 202] width 60 height 16
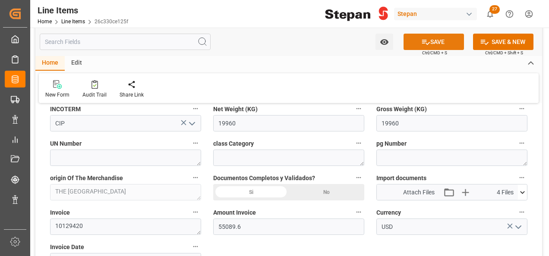
click at [431, 35] on button "SAVE" at bounding box center [434, 42] width 60 height 16
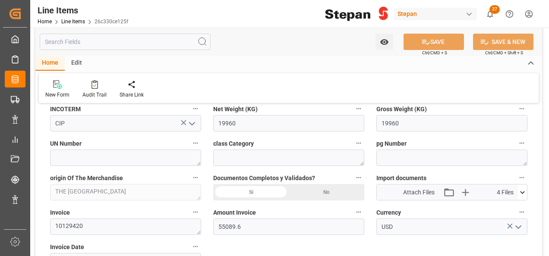
type input "14-08-2025 22:20"
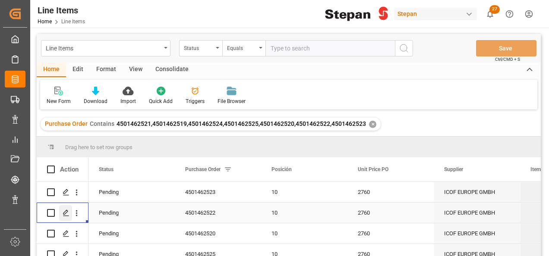
click at [66, 214] on icon "Press SPACE to select this row." at bounding box center [66, 213] width 7 height 7
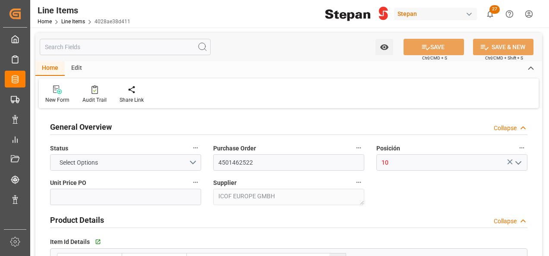
type input "2760"
type input "12352104"
type input "20000"
type input "20160"
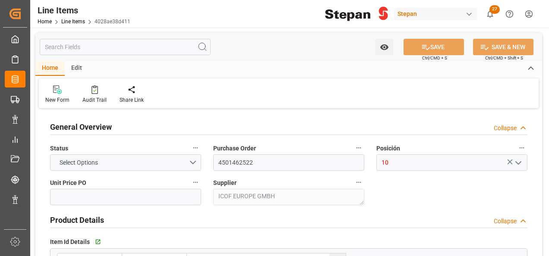
type input "55641.6"
type input "[DATE]"
type input "13-08-2025 17:56"
type input "[DATE] 19:40"
type input "[DATE]"
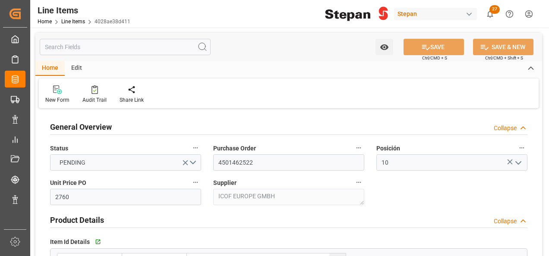
type input "[DATE]"
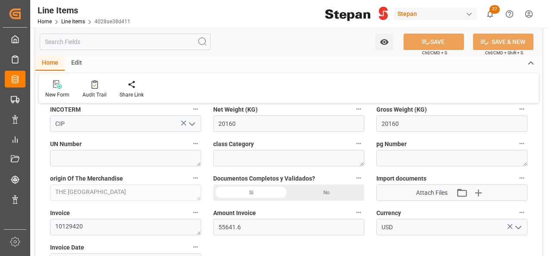
scroll to position [432, 0]
click at [476, 189] on icon "button" at bounding box center [478, 193] width 14 height 14
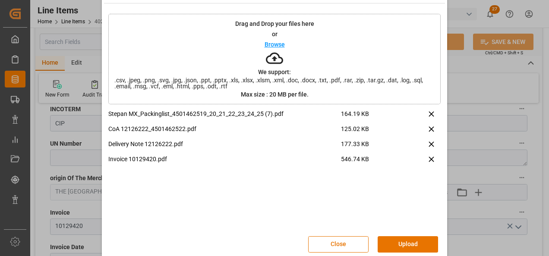
scroll to position [34, 0]
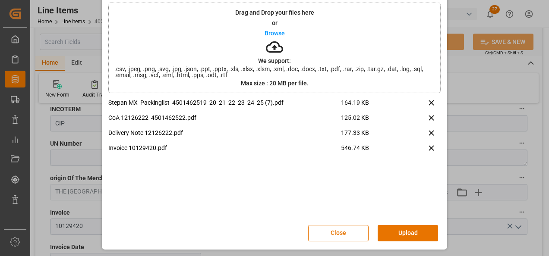
drag, startPoint x: 411, startPoint y: 230, endPoint x: 408, endPoint y: 244, distance: 14.7
click at [411, 236] on button "Upload" at bounding box center [408, 233] width 60 height 16
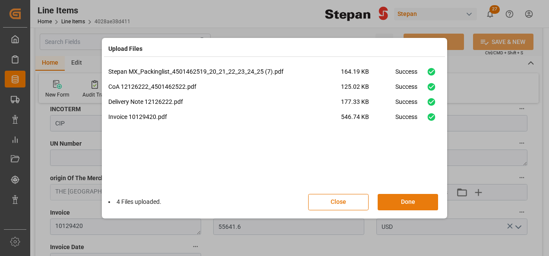
click at [405, 202] on button "Done" at bounding box center [408, 202] width 60 height 16
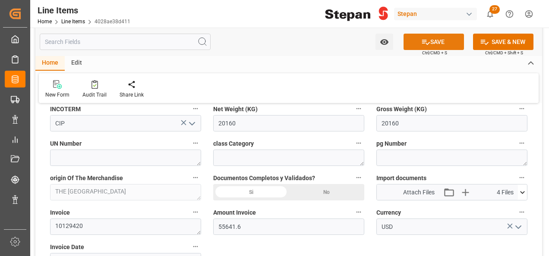
click at [431, 42] on button "SAVE" at bounding box center [434, 42] width 60 height 16
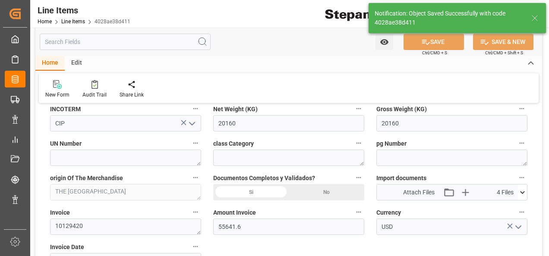
type input "[DATE] 22:22"
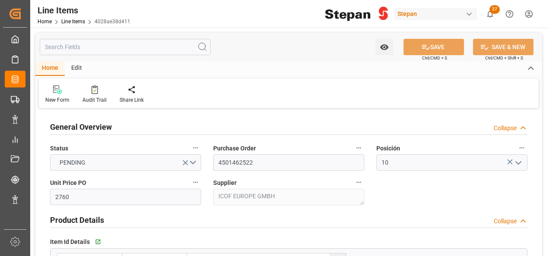
type input "2760"
type input "12352104"
type input "20000"
type input "20160"
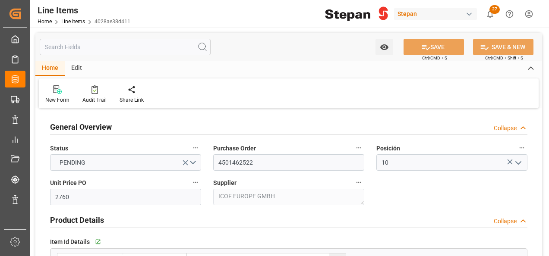
type input "55641.6"
type input "[DATE]"
type input "[DATE] 22:22"
type input "[DATE] 19:40"
type input "[DATE]"
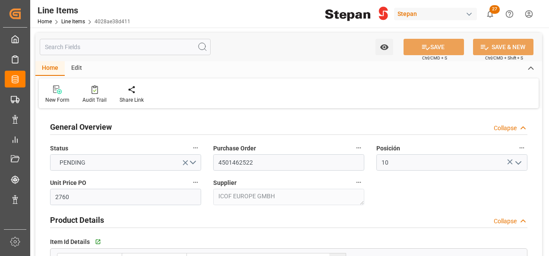
type input "[DATE]"
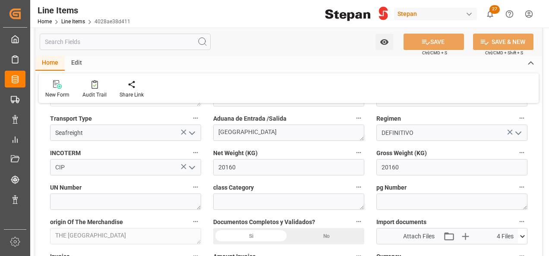
scroll to position [389, 0]
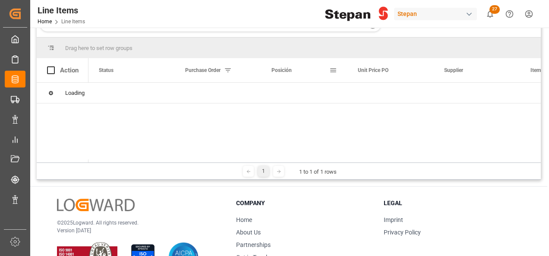
scroll to position [130, 0]
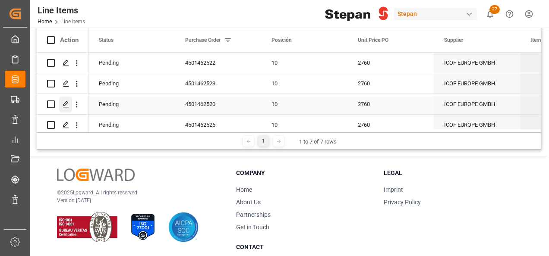
click at [64, 105] on icon "Press SPACE to select this row." at bounding box center [66, 104] width 7 height 7
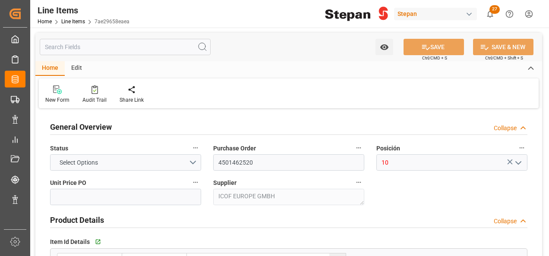
type input "2760"
type input "12352104"
type input "20000"
type input "19960"
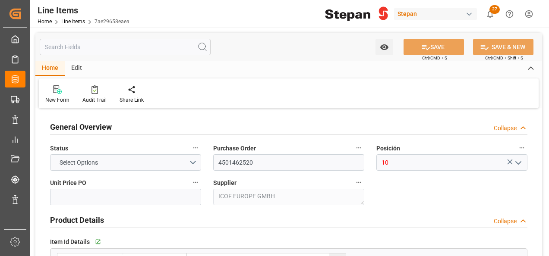
type input "55089.6"
type input "[DATE]"
type input "[DATE] 17:39"
type input "[DATE] 19:40"
type input "[DATE]"
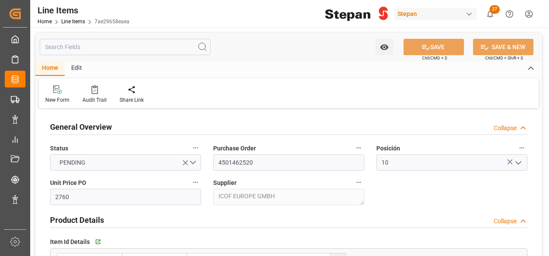
type input "[DATE]"
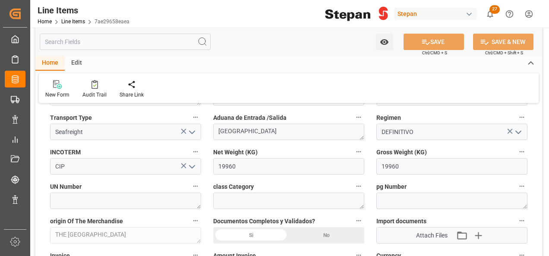
scroll to position [475, 0]
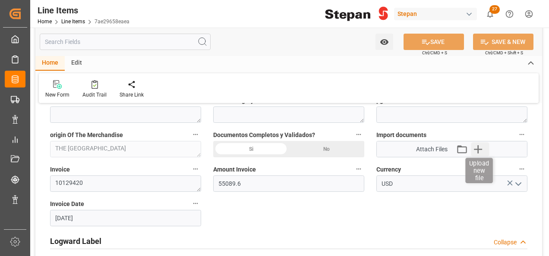
click at [482, 146] on icon "button" at bounding box center [478, 149] width 14 height 14
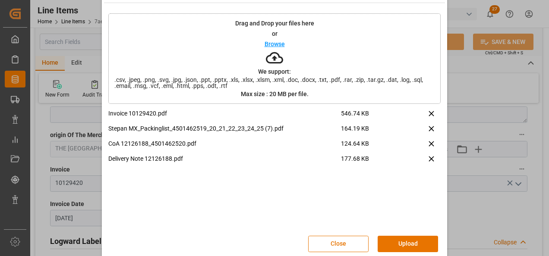
scroll to position [34, 0]
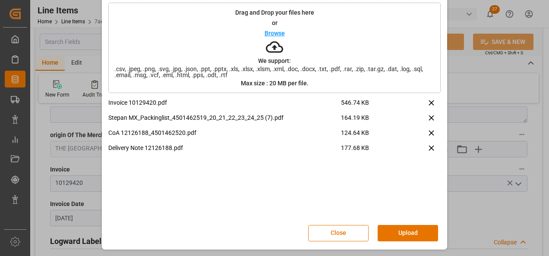
drag, startPoint x: 403, startPoint y: 235, endPoint x: 395, endPoint y: 233, distance: 8.8
click at [403, 235] on button "Upload" at bounding box center [408, 233] width 60 height 16
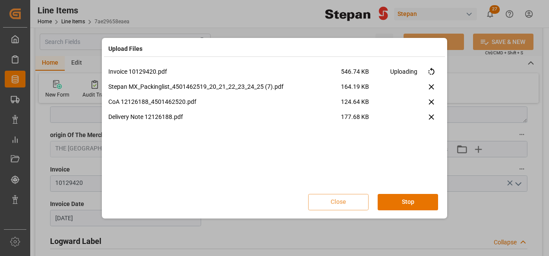
scroll to position [0, 0]
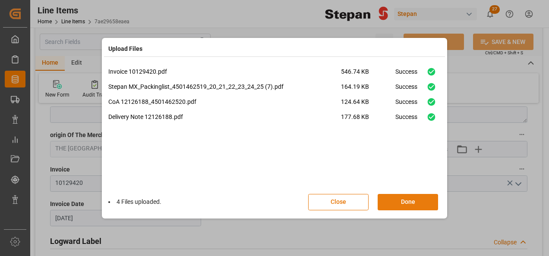
click at [405, 207] on button "Done" at bounding box center [408, 202] width 60 height 16
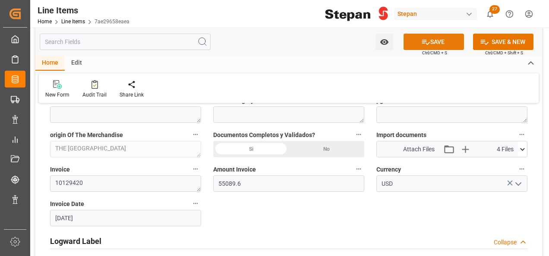
click at [441, 39] on button "SAVE" at bounding box center [434, 42] width 60 height 16
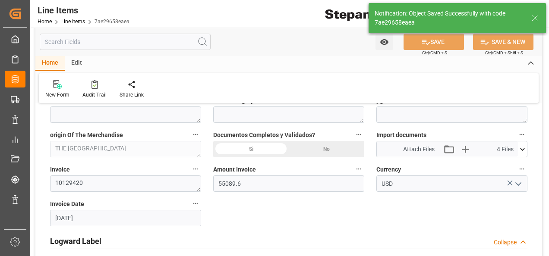
type input "[DATE] 22:23"
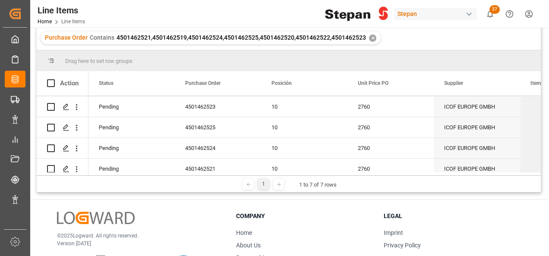
scroll to position [28, 0]
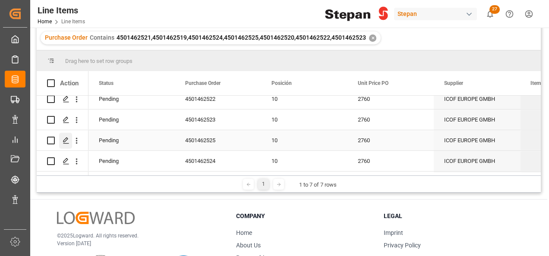
click at [63, 143] on icon "Press SPACE to select this row." at bounding box center [66, 140] width 7 height 7
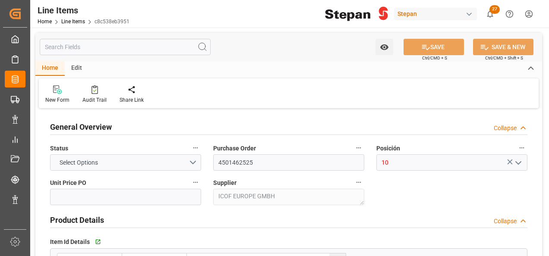
type input "2760"
type input "12352104"
type input "20000"
type input "19980"
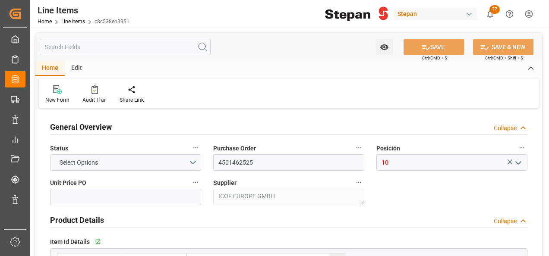
type input "55144.8"
type input "[DATE]"
type input "[DATE] 17:35"
type input "[DATE] 19:40"
type input "[DATE]"
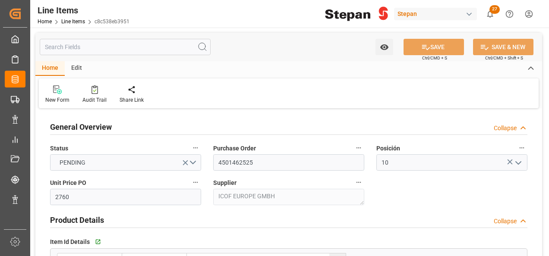
type input "[DATE]"
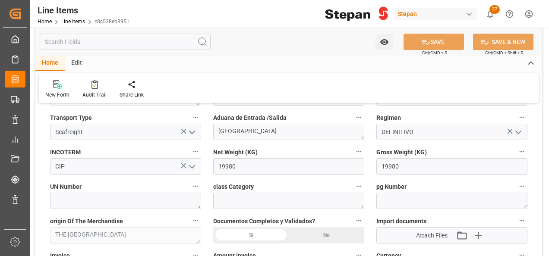
scroll to position [432, 0]
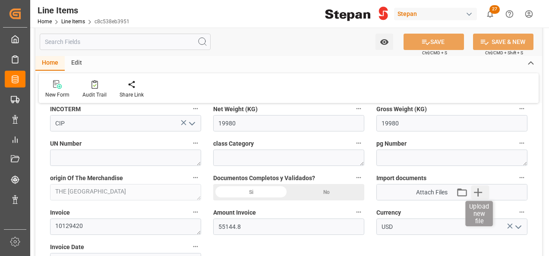
click at [477, 195] on icon "button" at bounding box center [478, 193] width 14 height 14
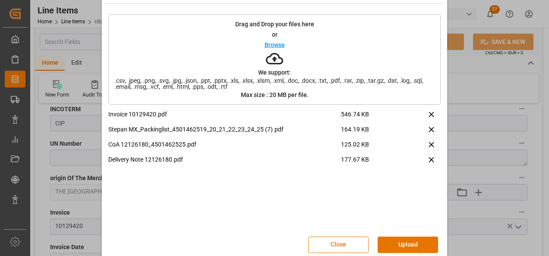
scroll to position [34, 0]
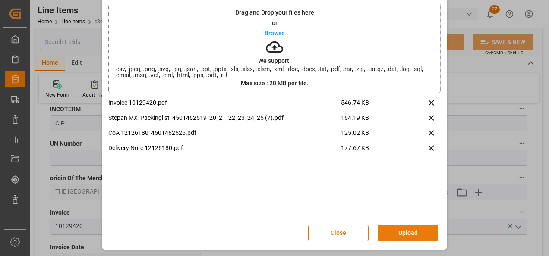
click at [406, 231] on button "Upload" at bounding box center [408, 233] width 60 height 16
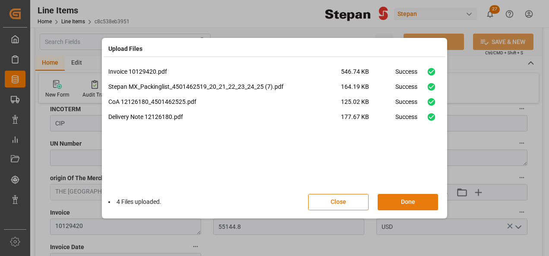
click at [400, 206] on button "Done" at bounding box center [408, 202] width 60 height 16
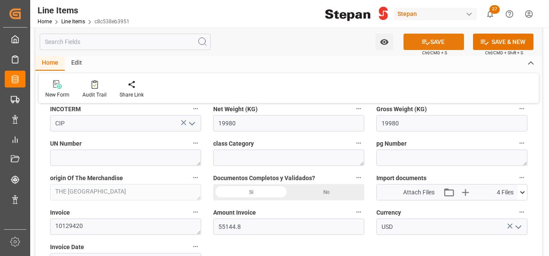
click at [437, 41] on button "SAVE" at bounding box center [434, 42] width 60 height 16
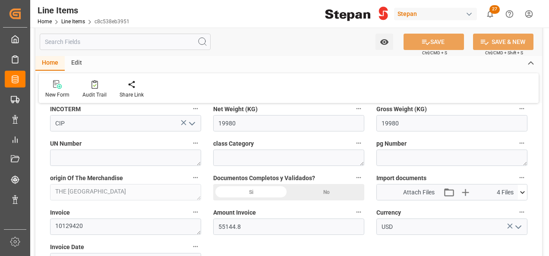
type input "[DATE] 22:24"
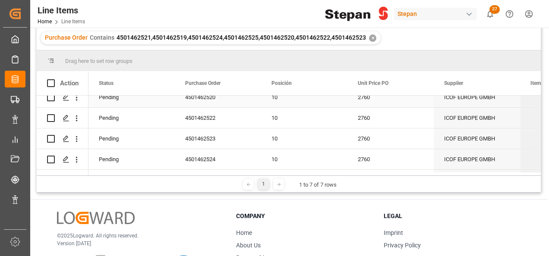
scroll to position [43, 0]
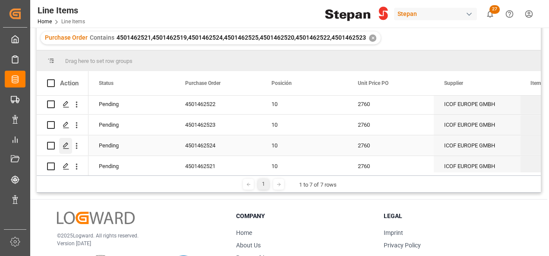
click at [63, 145] on icon "Press SPACE to select this row." at bounding box center [66, 145] width 7 height 7
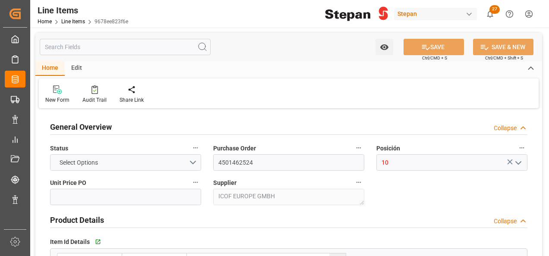
type input "2760"
type input "12352104"
type input "20000"
type input "19940"
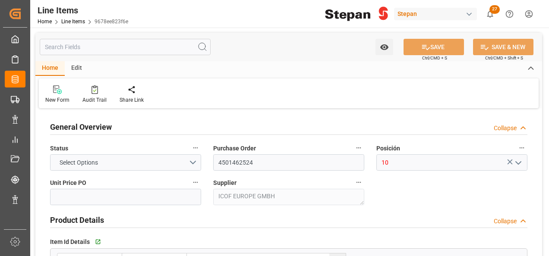
type input "55034.4"
type input "[DATE]"
type input "[DATE] 17:32"
type input "[DATE] 19:40"
type input "[DATE]"
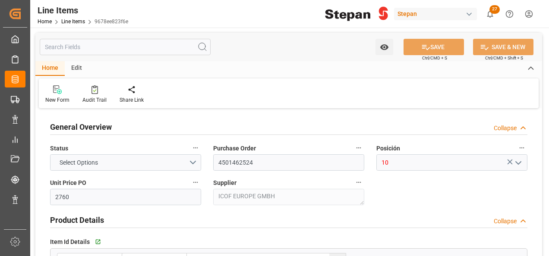
type input "[DATE]"
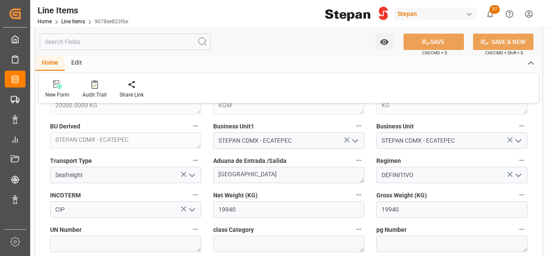
scroll to position [432, 0]
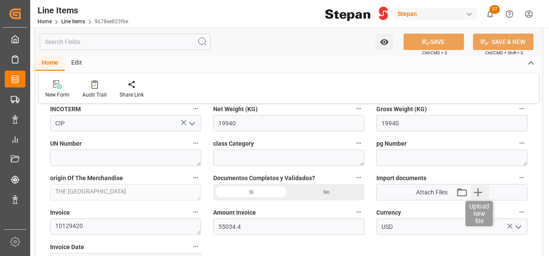
click at [479, 189] on icon "button" at bounding box center [478, 193] width 8 height 8
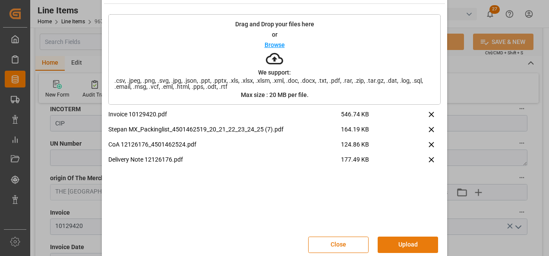
scroll to position [34, 0]
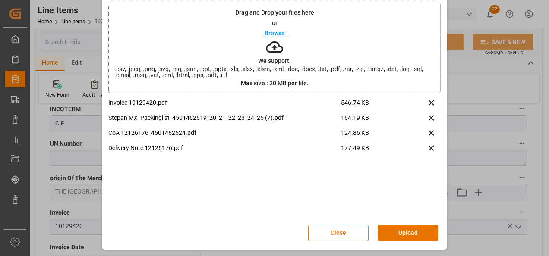
click at [409, 231] on button "Upload" at bounding box center [408, 233] width 60 height 16
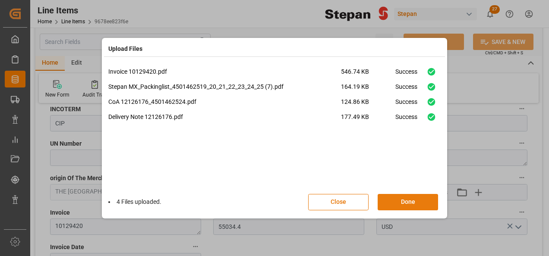
click at [421, 201] on button "Done" at bounding box center [408, 202] width 60 height 16
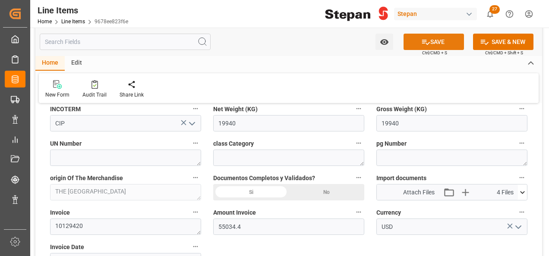
click at [434, 44] on button "SAVE" at bounding box center [434, 42] width 60 height 16
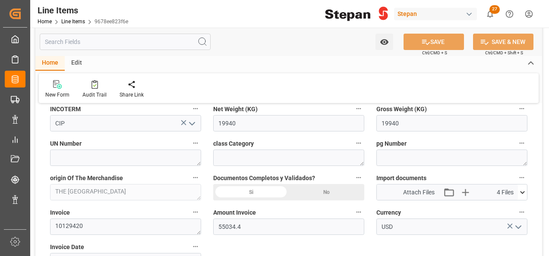
type input "[DATE] 22:25"
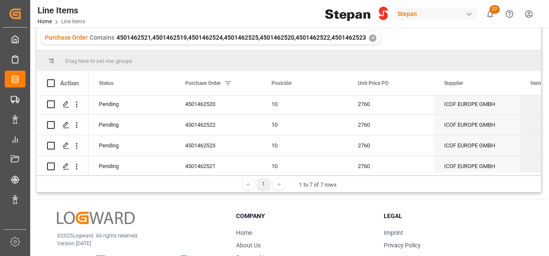
scroll to position [71, 0]
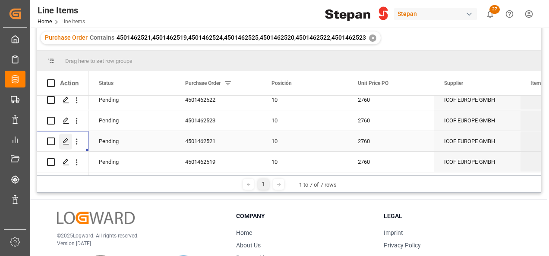
click at [69, 139] on icon "Press SPACE to select this row." at bounding box center [66, 141] width 7 height 7
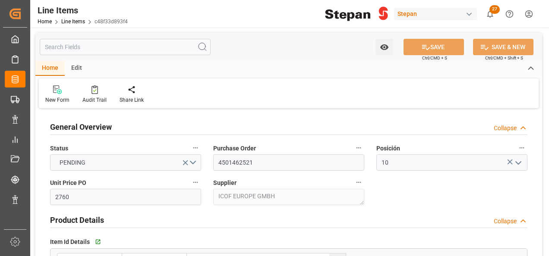
type input "[DATE]"
type input "[DATE] 17:26"
type input "[DATE] 19:40"
type input "[DATE]"
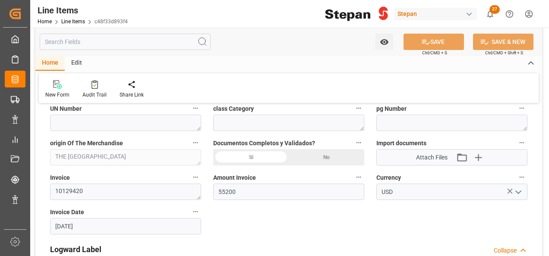
scroll to position [475, 0]
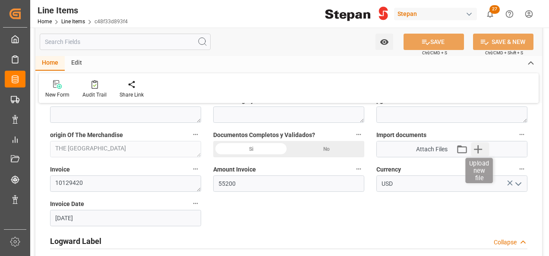
click at [478, 149] on icon "button" at bounding box center [478, 149] width 14 height 14
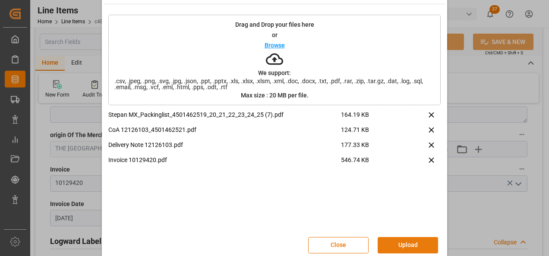
scroll to position [34, 0]
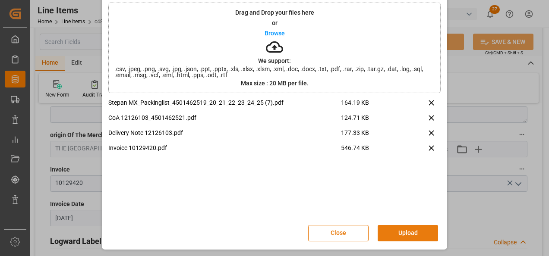
click at [404, 229] on button "Upload" at bounding box center [408, 233] width 60 height 16
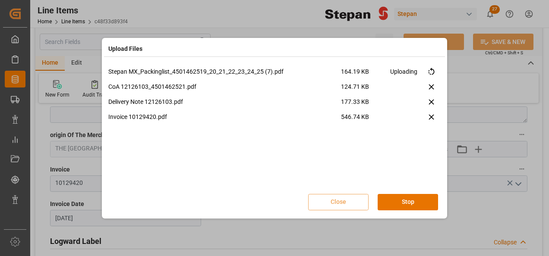
scroll to position [0, 0]
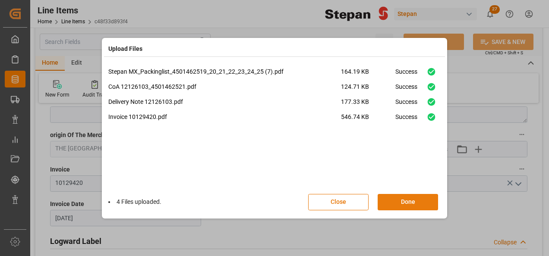
click at [405, 199] on button "Done" at bounding box center [408, 202] width 60 height 16
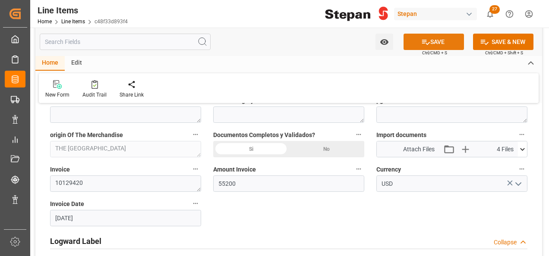
click at [425, 38] on icon at bounding box center [425, 42] width 9 height 9
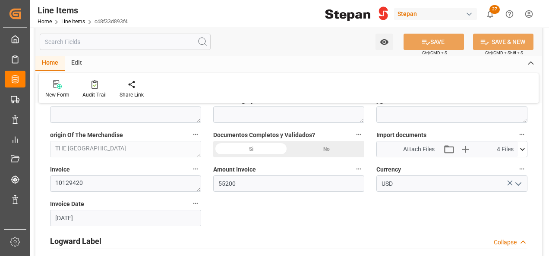
type input "[DATE] 22:26"
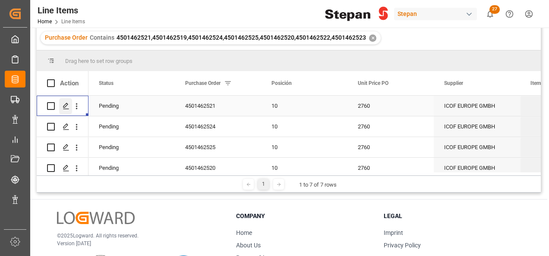
click at [64, 109] on line "Press SPACE to select this row." at bounding box center [65, 109] width 5 height 0
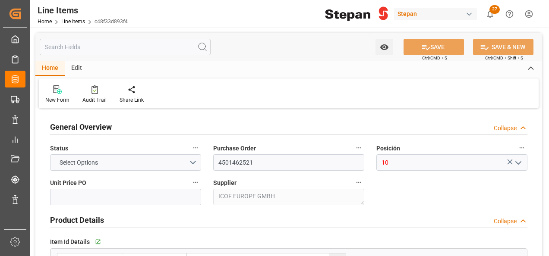
type input "2760"
type input "12352104"
type input "20000"
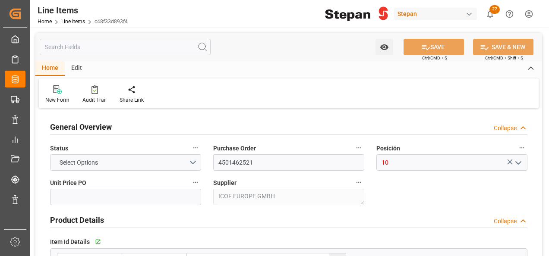
type input "55200"
type input "[DATE]"
type input "[DATE] 22:26"
type input "[DATE] 19:40"
type input "[DATE]"
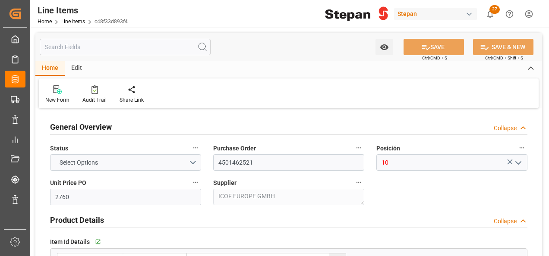
type input "[DATE]"
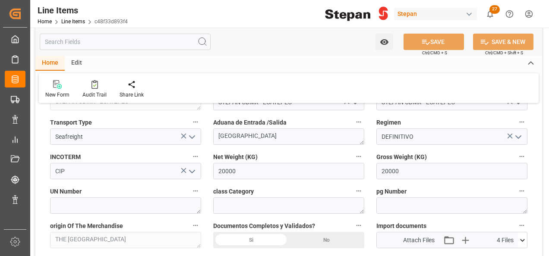
scroll to position [475, 0]
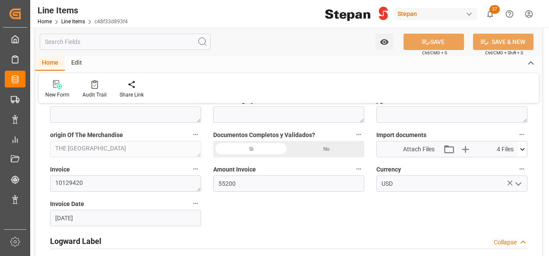
click at [524, 148] on icon at bounding box center [522, 149] width 5 height 3
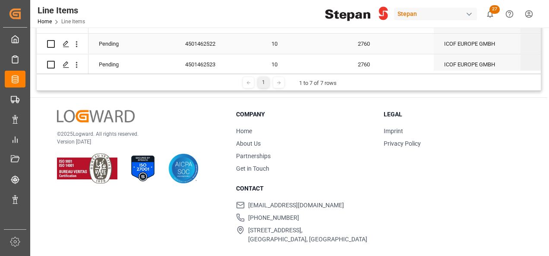
scroll to position [71, 0]
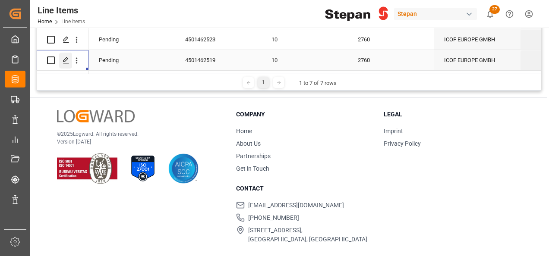
click at [65, 58] on polygon "Press SPACE to select this row." at bounding box center [65, 60] width 4 height 4
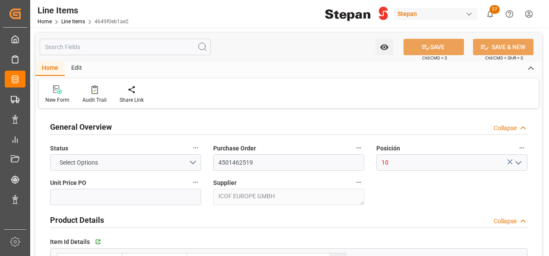
type input "2760"
type input "12352104"
type input "20000"
type input "19800"
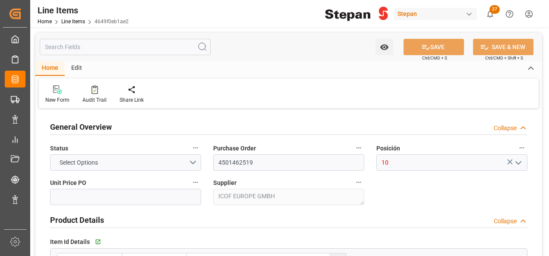
type input "54648"
type input "[DATE]"
type input "[DATE] 16:56"
type input "[DATE] 19:40"
type input "[DATE]"
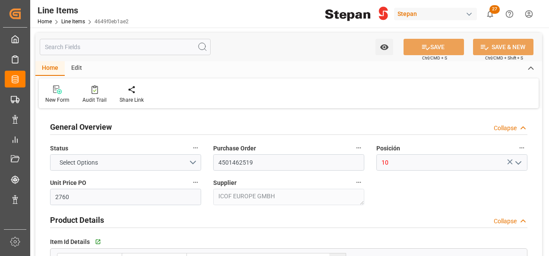
type input "[DATE]"
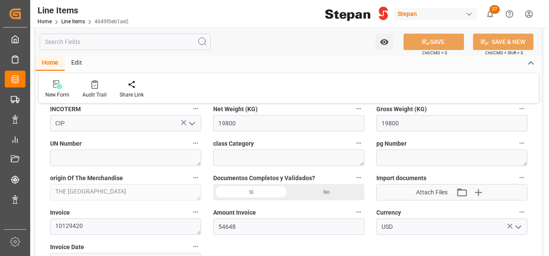
scroll to position [475, 0]
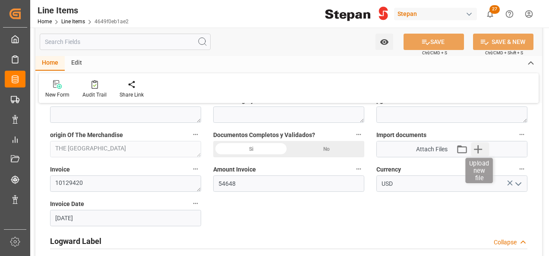
click at [480, 148] on icon "button" at bounding box center [478, 149] width 14 height 14
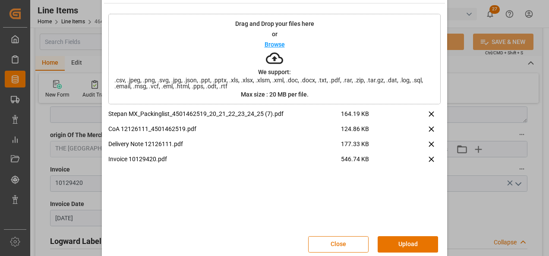
scroll to position [34, 0]
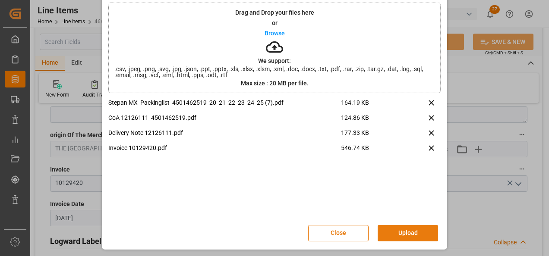
click at [411, 236] on button "Upload" at bounding box center [408, 233] width 60 height 16
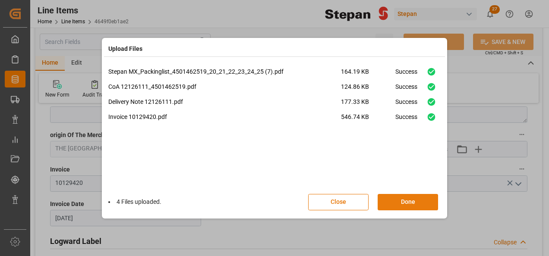
click at [413, 202] on button "Done" at bounding box center [408, 202] width 60 height 16
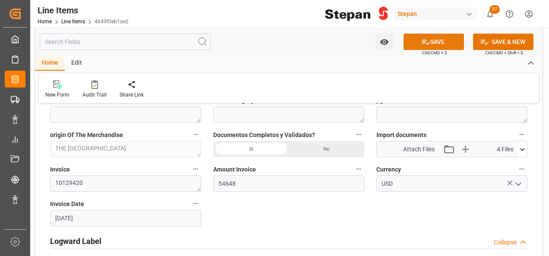
click at [437, 43] on button "SAVE" at bounding box center [434, 42] width 60 height 16
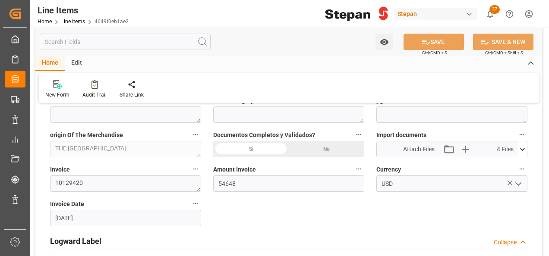
type input "[DATE] 22:27"
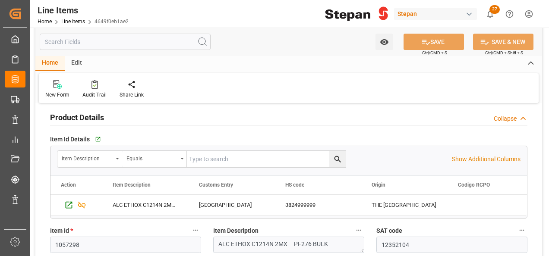
scroll to position [43, 0]
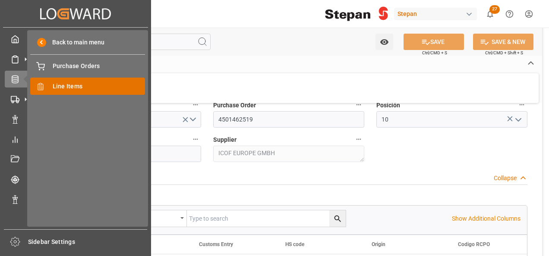
click at [64, 87] on span "Line Items" at bounding box center [99, 86] width 93 height 9
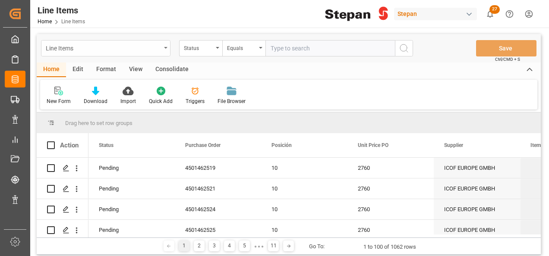
click at [165, 49] on div "Line Items" at bounding box center [106, 48] width 130 height 16
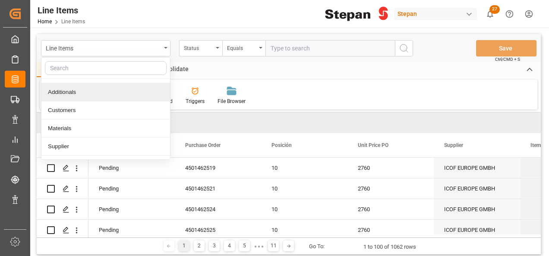
scroll to position [43, 0]
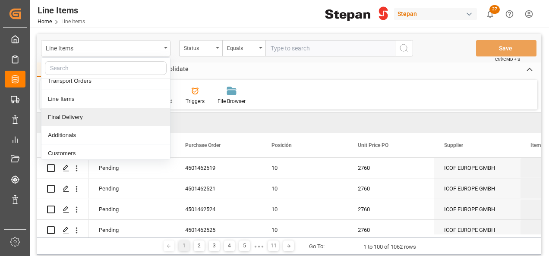
click at [65, 114] on div "Final Delivery" at bounding box center [105, 117] width 129 height 18
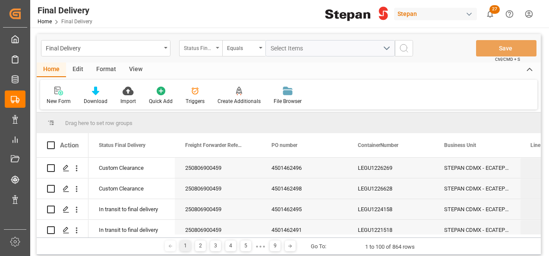
click at [216, 47] on icon "open menu" at bounding box center [217, 48] width 3 height 2
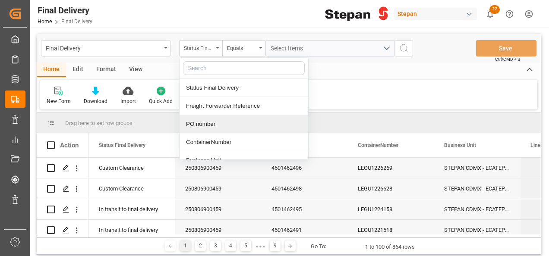
click at [204, 122] on div "PO number" at bounding box center [244, 124] width 129 height 18
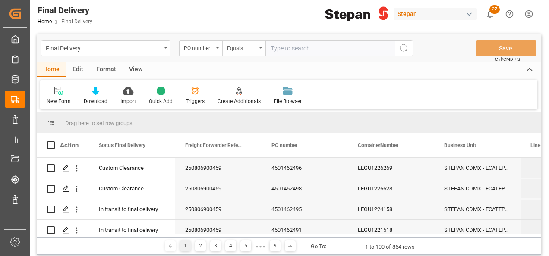
click at [261, 49] on div "Equals" at bounding box center [243, 48] width 43 height 16
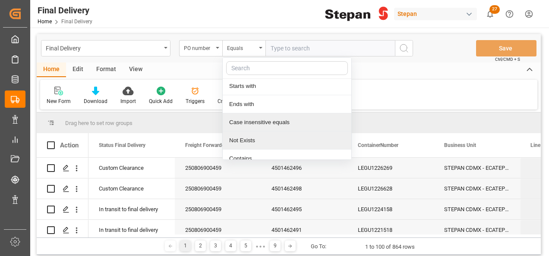
scroll to position [63, 0]
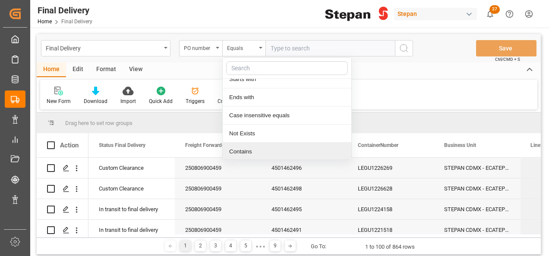
click at [234, 152] on div "Contains" at bounding box center [287, 152] width 129 height 18
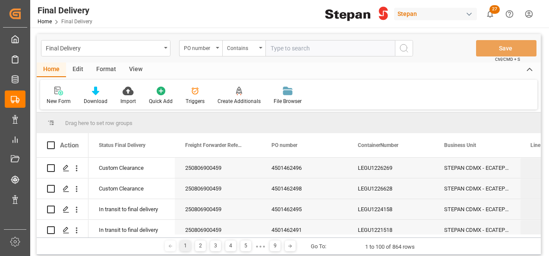
paste input "4501451543,4501451544"
type input "4501451543,4501451544"
click at [405, 47] on icon "search button" at bounding box center [404, 48] width 10 height 10
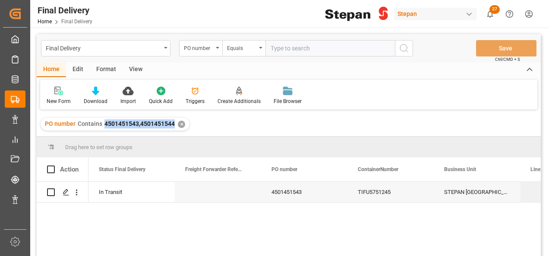
drag, startPoint x: 103, startPoint y: 119, endPoint x: 172, endPoint y: 125, distance: 69.3
click at [172, 125] on div "PO number Contains 4501451543,4501451544 ✕" at bounding box center [115, 124] width 149 height 13
copy span "4501451543,4501451544"
click at [179, 123] on div "✕" at bounding box center [181, 124] width 7 height 7
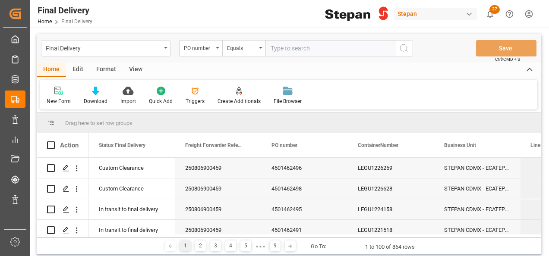
click at [273, 48] on input "text" at bounding box center [331, 48] width 130 height 16
paste input "4501451543,4501451544"
click at [272, 46] on input "4501451543,4501451544" at bounding box center [331, 48] width 130 height 16
drag, startPoint x: 270, startPoint y: 47, endPoint x: 285, endPoint y: 48, distance: 14.3
click at [270, 47] on input "4501451543,4501451544" at bounding box center [331, 48] width 130 height 16
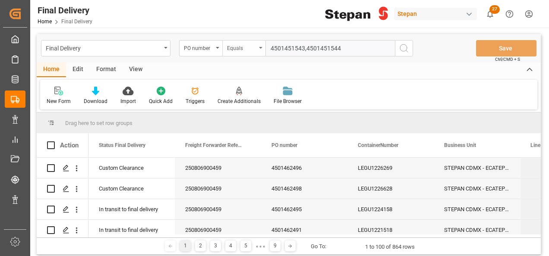
type input "4501451543,4501451544"
click at [258, 47] on div "Equals" at bounding box center [243, 48] width 43 height 16
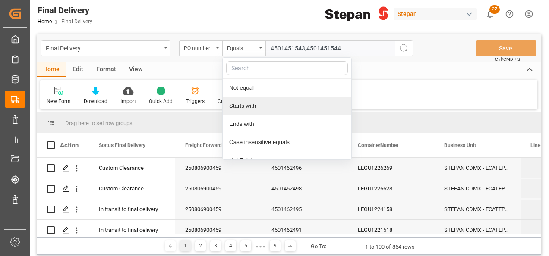
scroll to position [63, 0]
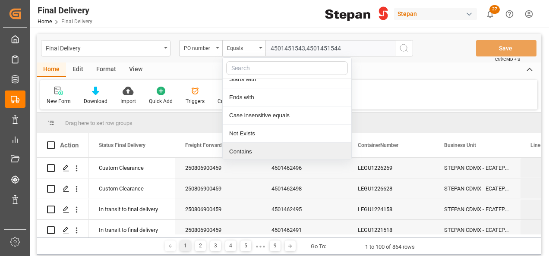
click at [237, 147] on div "Contains" at bounding box center [287, 152] width 129 height 18
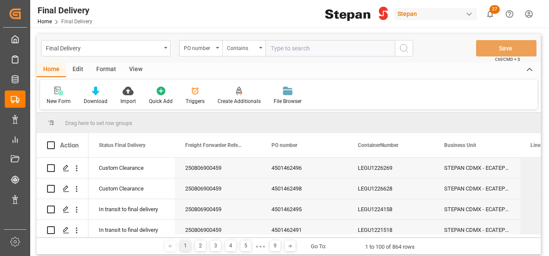
paste input "4501451543,4501451544"
click at [272, 49] on input "4501451543,4501451544" at bounding box center [331, 48] width 130 height 16
type input "4501451543,4501451544"
click at [404, 50] on icon "search button" at bounding box center [404, 48] width 10 height 10
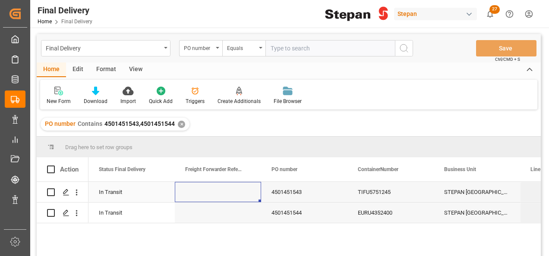
click at [192, 187] on div "Press SPACE to select this row." at bounding box center [218, 192] width 86 height 20
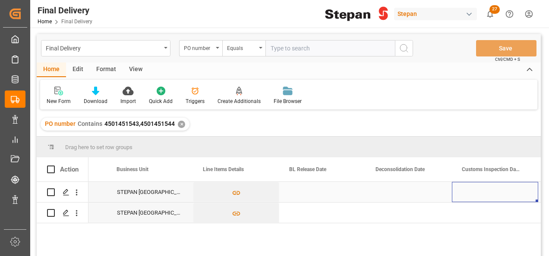
scroll to position [0, 414]
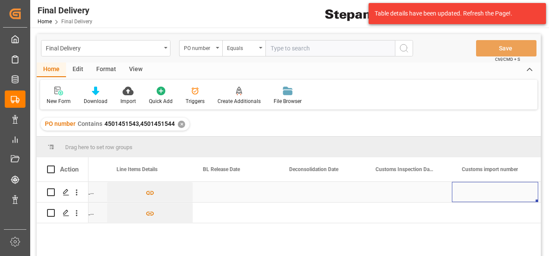
click at [474, 187] on div "Press SPACE to select this row." at bounding box center [495, 192] width 86 height 20
click at [474, 187] on div "Press SPACE to select this row." at bounding box center [495, 197] width 86 height 30
click at [483, 196] on input "Press SPACE to select this row." at bounding box center [495, 197] width 73 height 16
paste input "81 3501 5000589"
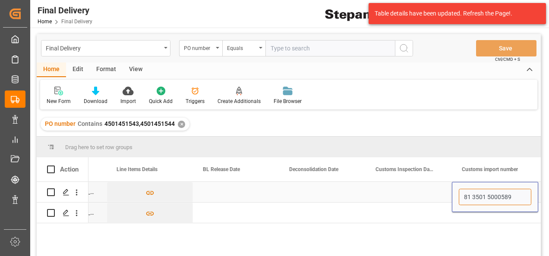
click at [461, 196] on input "81 3501 5000589" at bounding box center [495, 197] width 73 height 16
type input "25 81 3501 5000589"
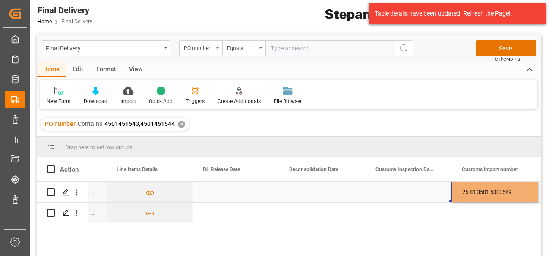
click at [384, 191] on div "Press SPACE to select this row." at bounding box center [409, 192] width 86 height 20
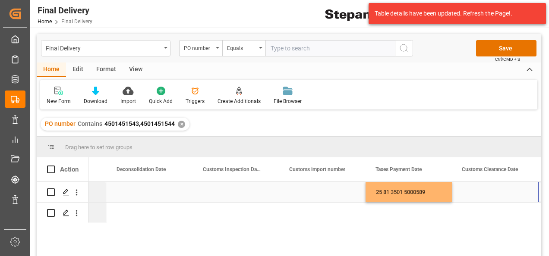
scroll to position [0, 587]
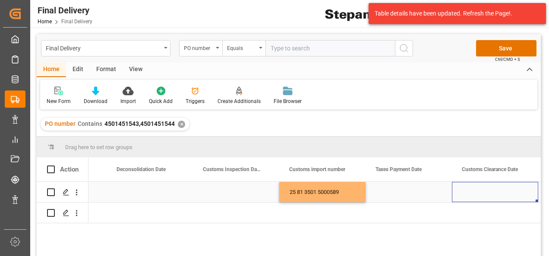
click at [329, 191] on div "25 81 3501 5000589" at bounding box center [322, 192] width 86 height 20
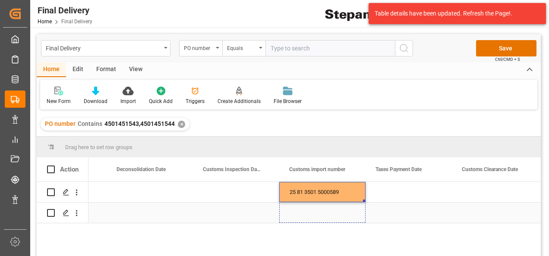
drag, startPoint x: 364, startPoint y: 201, endPoint x: 361, endPoint y: 213, distance: 12.8
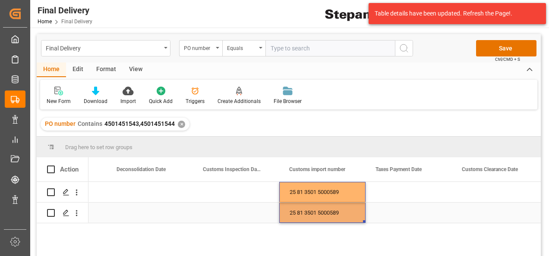
click at [409, 210] on div "Press SPACE to select this row." at bounding box center [409, 213] width 86 height 20
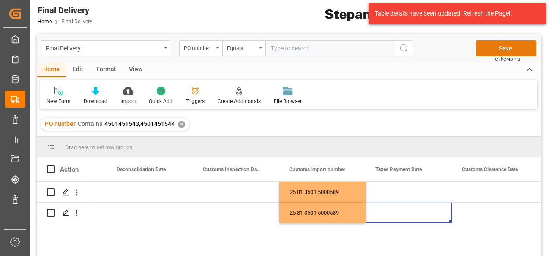
click at [502, 47] on button "Save" at bounding box center [506, 48] width 60 height 16
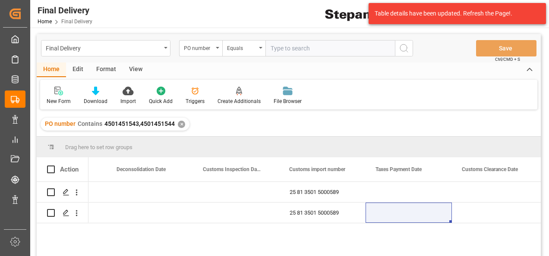
click at [294, 51] on input "text" at bounding box center [331, 48] width 130 height 16
paste input "4501441057"
type input "4501441057"
click at [178, 123] on div "✕" at bounding box center [181, 124] width 7 height 7
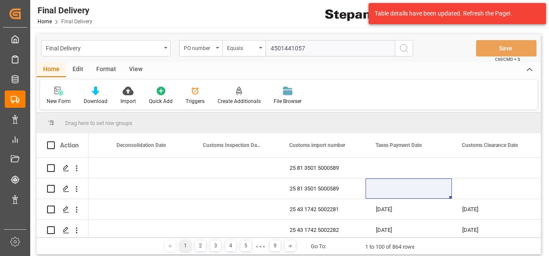
scroll to position [0, 587]
click at [405, 48] on icon "search button" at bounding box center [404, 48] width 10 height 10
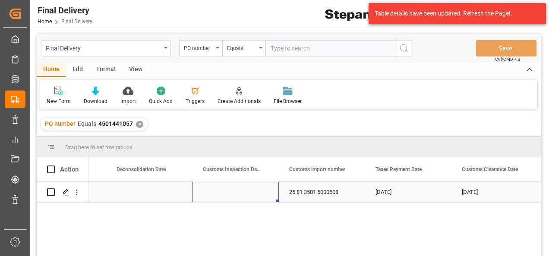
click at [243, 189] on div "Press SPACE to select this row." at bounding box center [236, 192] width 86 height 20
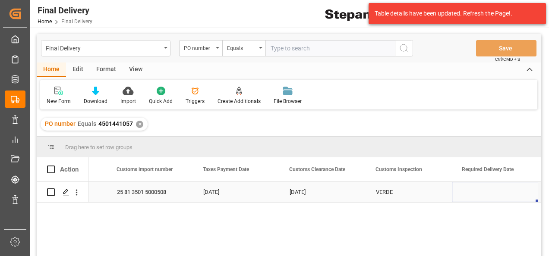
scroll to position [0, 846]
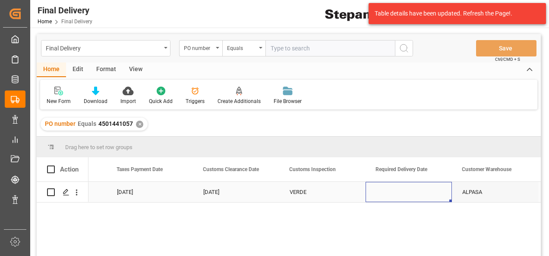
click at [399, 191] on div "Press SPACE to select this row." at bounding box center [409, 192] width 86 height 20
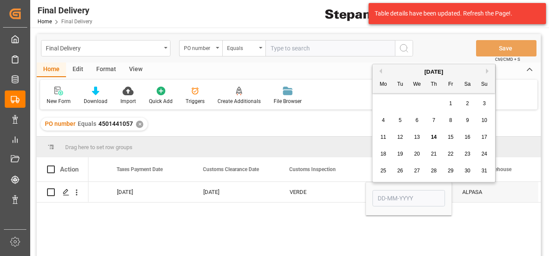
click at [485, 135] on span "17" at bounding box center [484, 137] width 6 height 6
type input "[DATE]"
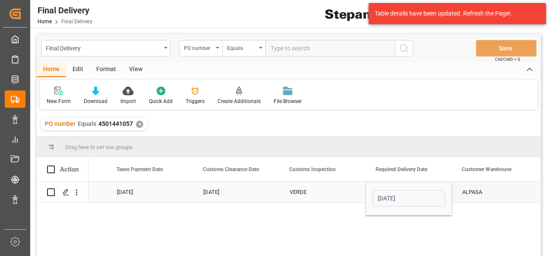
click at [337, 198] on div "VERDE" at bounding box center [323, 193] width 66 height 20
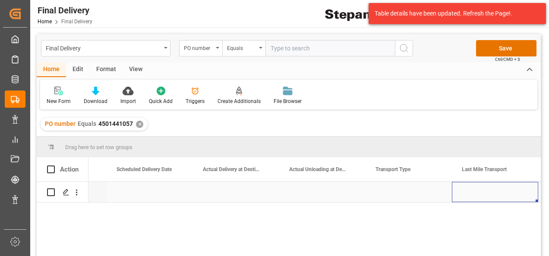
scroll to position [0, 1364]
click at [313, 199] on div "Press SPACE to select this row." at bounding box center [322, 192] width 86 height 20
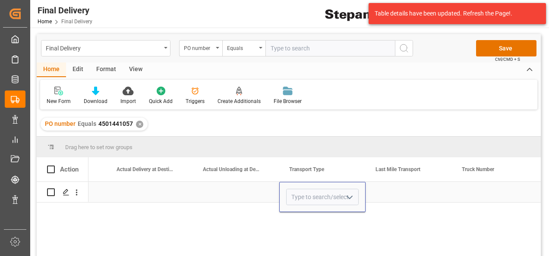
click at [353, 195] on icon "open menu" at bounding box center [350, 198] width 10 height 10
click at [307, 224] on div "Direct Transport" at bounding box center [323, 222] width 72 height 30
type input "Direct Transport"
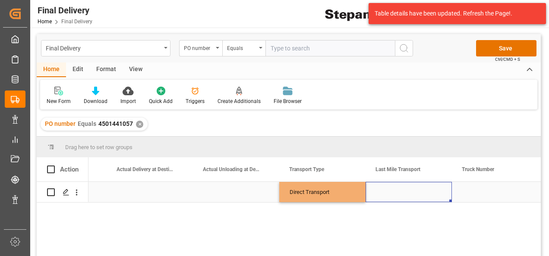
click at [441, 195] on div "Press SPACE to select this row." at bounding box center [409, 192] width 86 height 20
click at [430, 195] on div "Press SPACE to select this row." at bounding box center [409, 192] width 86 height 20
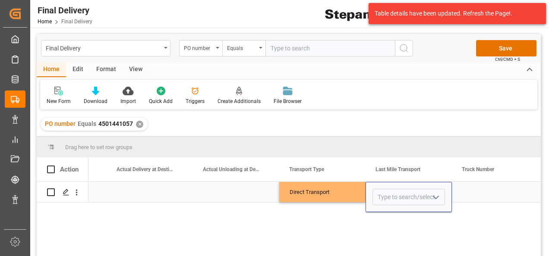
click at [437, 196] on icon "open menu" at bounding box center [436, 198] width 10 height 10
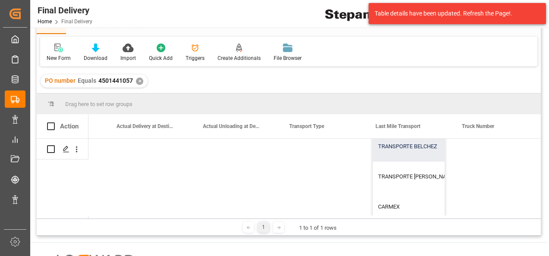
scroll to position [52, 1364]
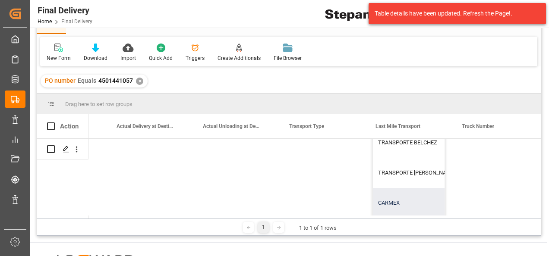
click at [402, 195] on div "CARMEX" at bounding box center [448, 203] width 151 height 30
type input "CARMEX"
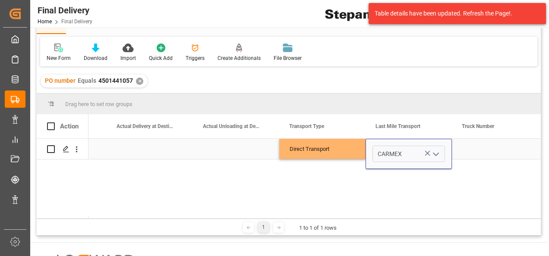
scroll to position [0, 0]
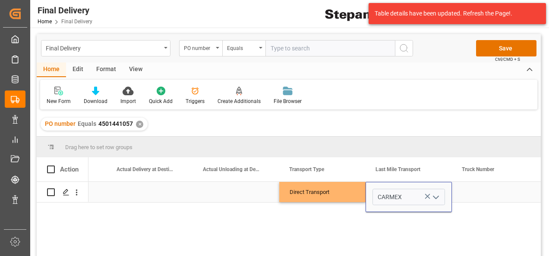
click at [466, 191] on div "Press SPACE to select this row." at bounding box center [495, 192] width 86 height 20
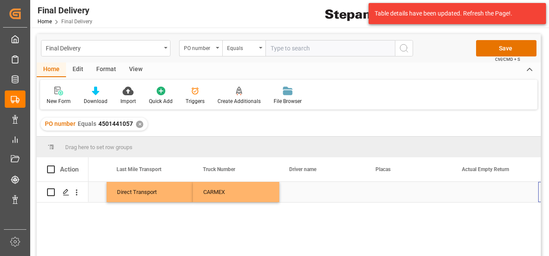
scroll to position [0, 1623]
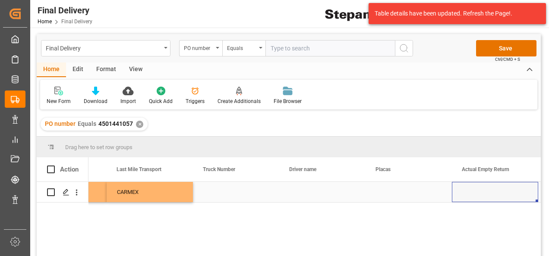
click at [382, 193] on div "Press SPACE to select this row." at bounding box center [409, 192] width 86 height 20
click at [382, 193] on input "Press SPACE to select this row." at bounding box center [409, 197] width 73 height 16
type input "02AX9Z"
click at [308, 194] on div "Press SPACE to select this row." at bounding box center [322, 192] width 86 height 20
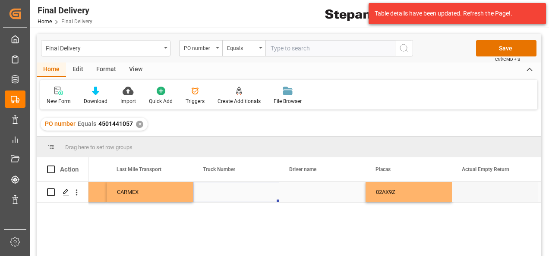
click at [199, 199] on div "Press SPACE to select this row." at bounding box center [236, 192] width 86 height 20
click at [222, 192] on div "Press SPACE to select this row." at bounding box center [236, 192] width 86 height 20
click at [222, 192] on input "Press SPACE to select this row." at bounding box center [236, 197] width 73 height 16
type input "268"
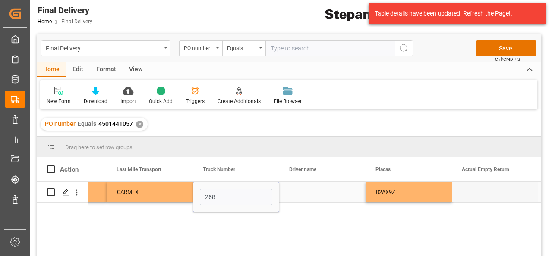
click at [287, 194] on div "Press SPACE to select this row." at bounding box center [322, 192] width 86 height 20
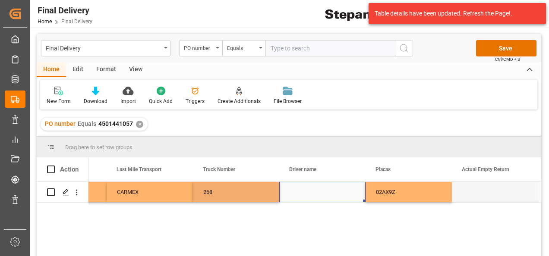
click at [287, 194] on div "Press SPACE to select this row." at bounding box center [322, 192] width 86 height 20
click at [287, 194] on input "Press SPACE to select this row." at bounding box center [322, 197] width 73 height 16
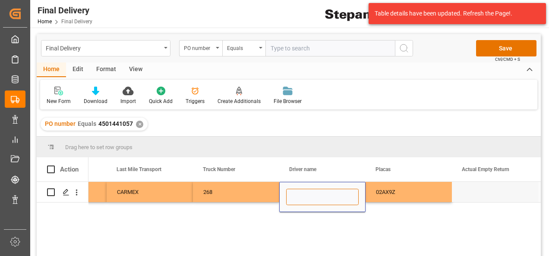
paste input "[PERSON_NAME] [PERSON_NAME]"
type input "[PERSON_NAME] [PERSON_NAME]"
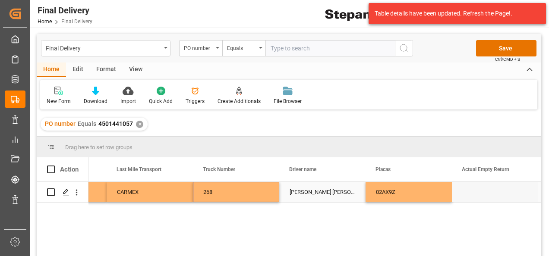
click at [270, 192] on div "268" at bounding box center [236, 192] width 86 height 20
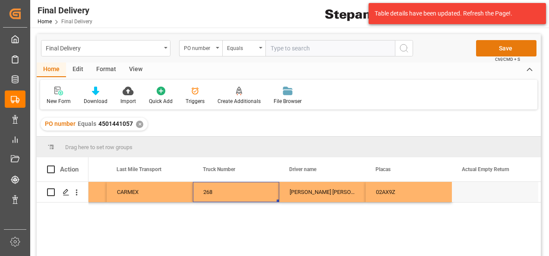
click at [500, 51] on button "Save" at bounding box center [506, 48] width 60 height 16
